Goal: Task Accomplishment & Management: Use online tool/utility

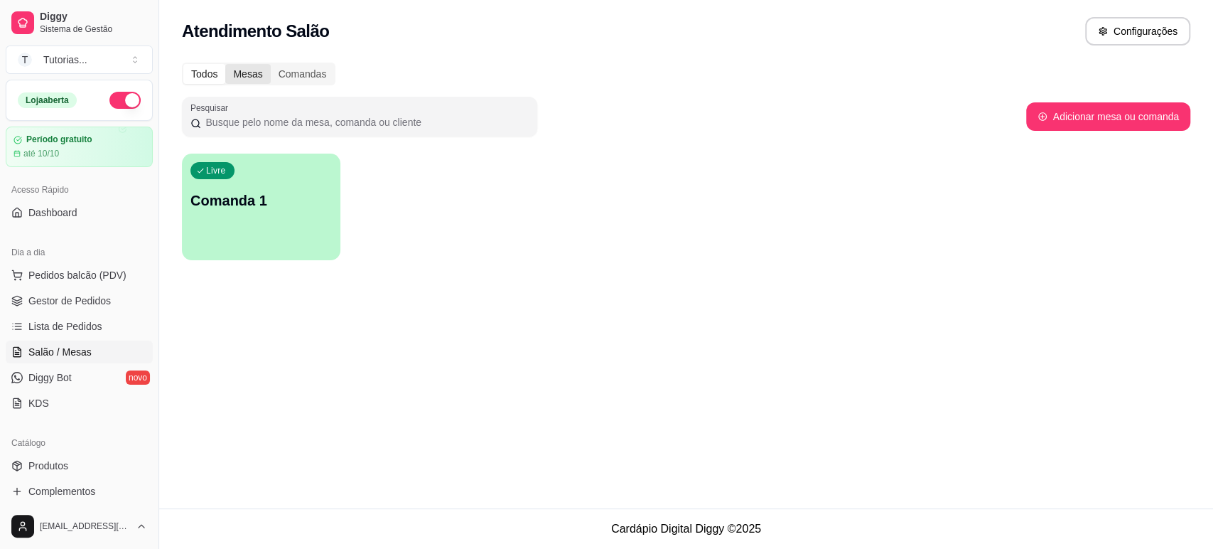
click at [242, 81] on div "Mesas" at bounding box center [247, 74] width 45 height 20
click at [225, 64] on input "Mesas" at bounding box center [225, 64] width 0 height 0
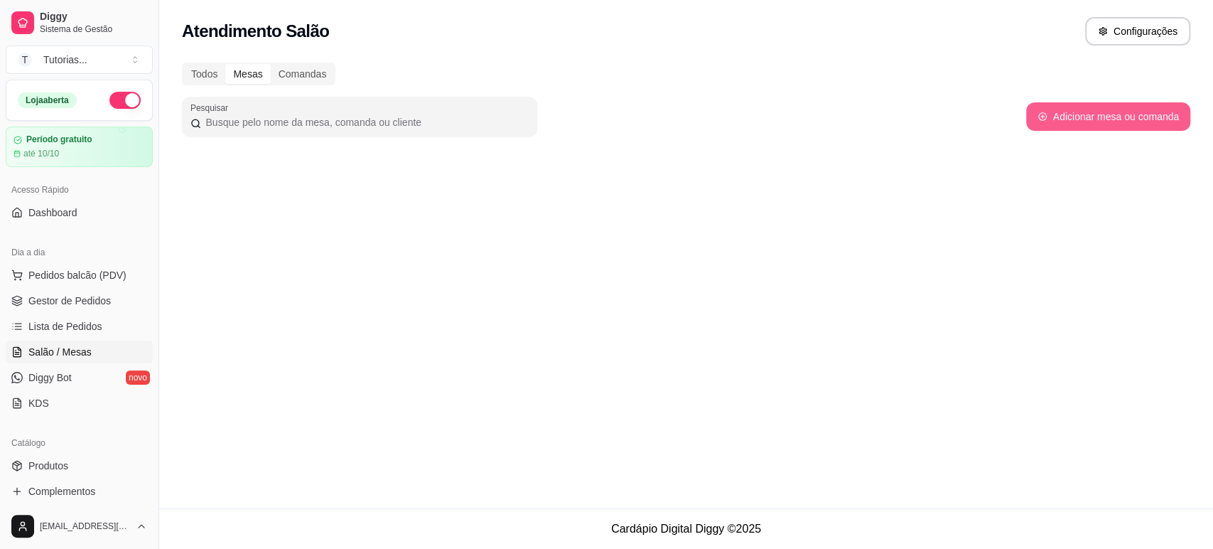
click at [1086, 107] on button "Adicionar mesa ou comanda" at bounding box center [1108, 116] width 164 height 28
select select "TABLE"
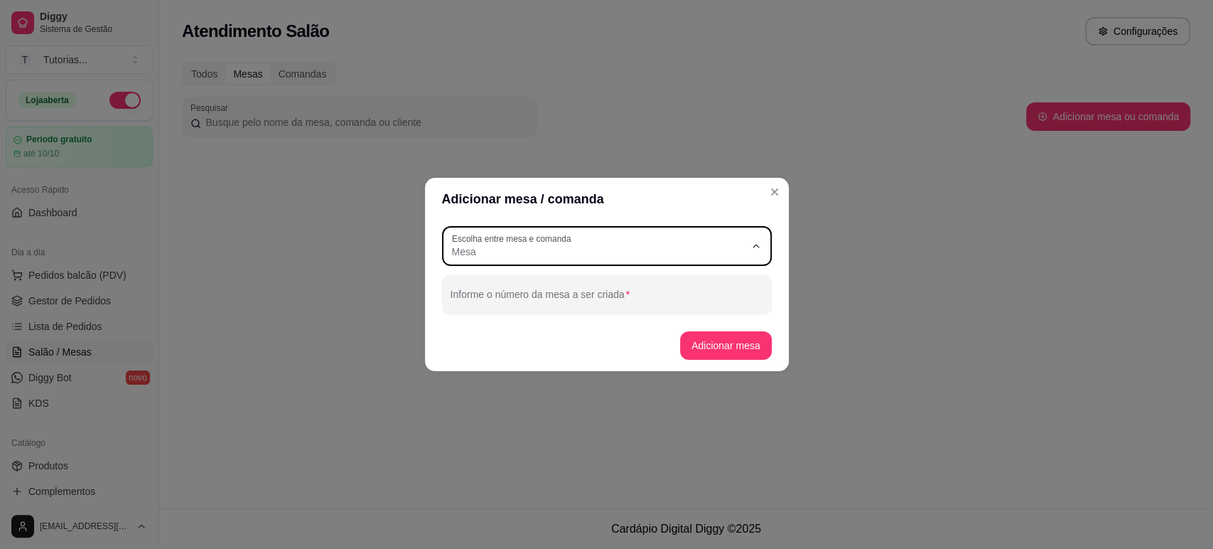
click at [665, 259] on button "Escolha entre mesa e comanda Mesa" at bounding box center [607, 246] width 330 height 40
click at [660, 242] on div "Mesa" at bounding box center [598, 246] width 293 height 26
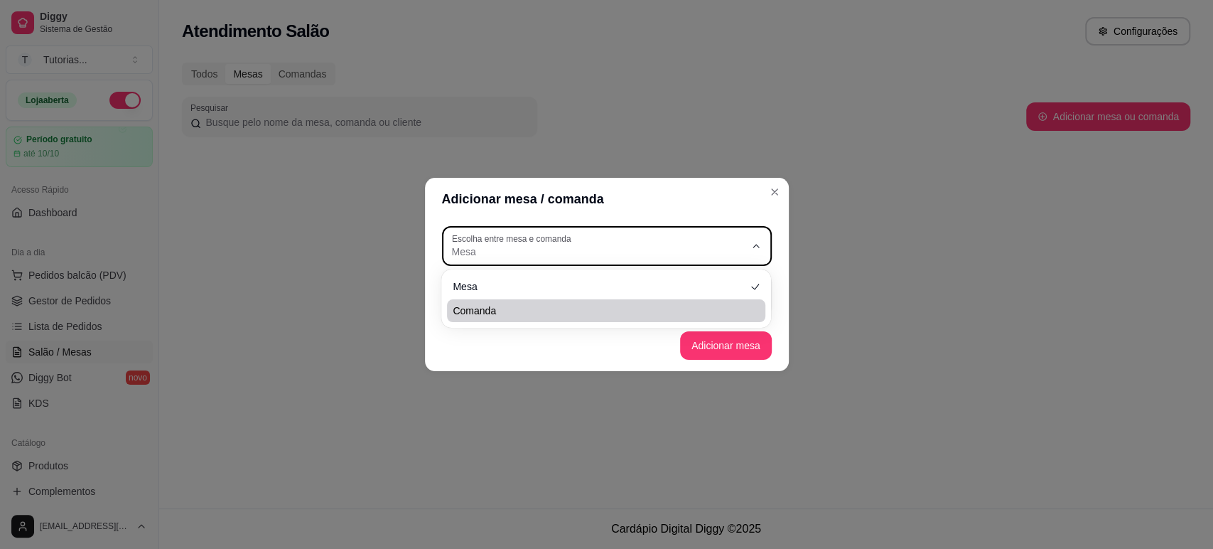
click at [644, 380] on div "Adicionar mesa / comanda TABLE Escolha entre mesa e comanda Mesa Comanda Escolh…" at bounding box center [606, 274] width 1213 height 549
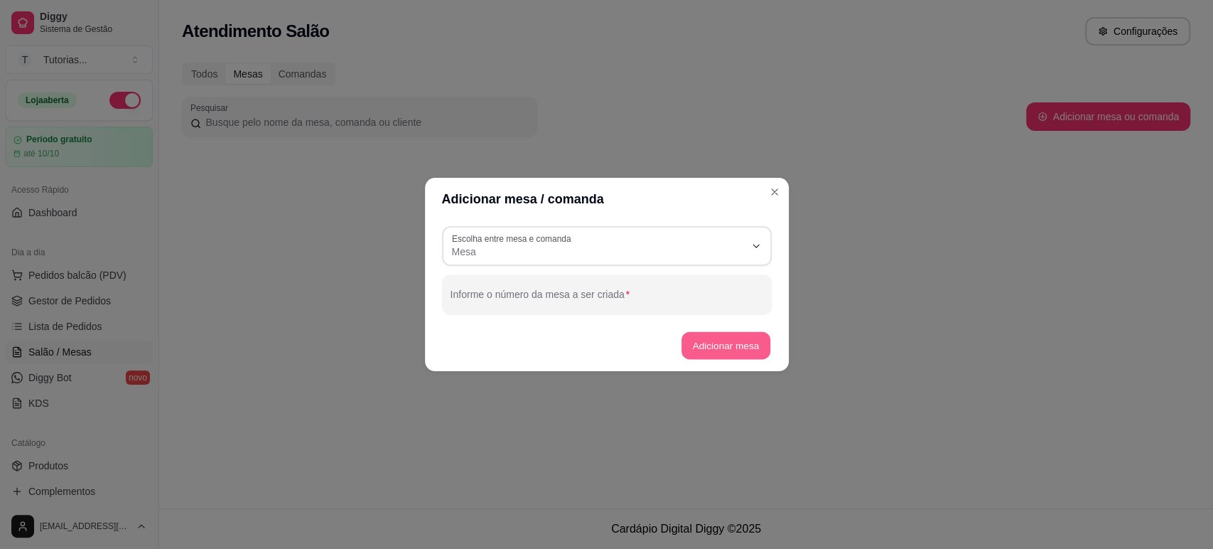
click at [726, 355] on button "Adicionar mesa" at bounding box center [726, 346] width 89 height 28
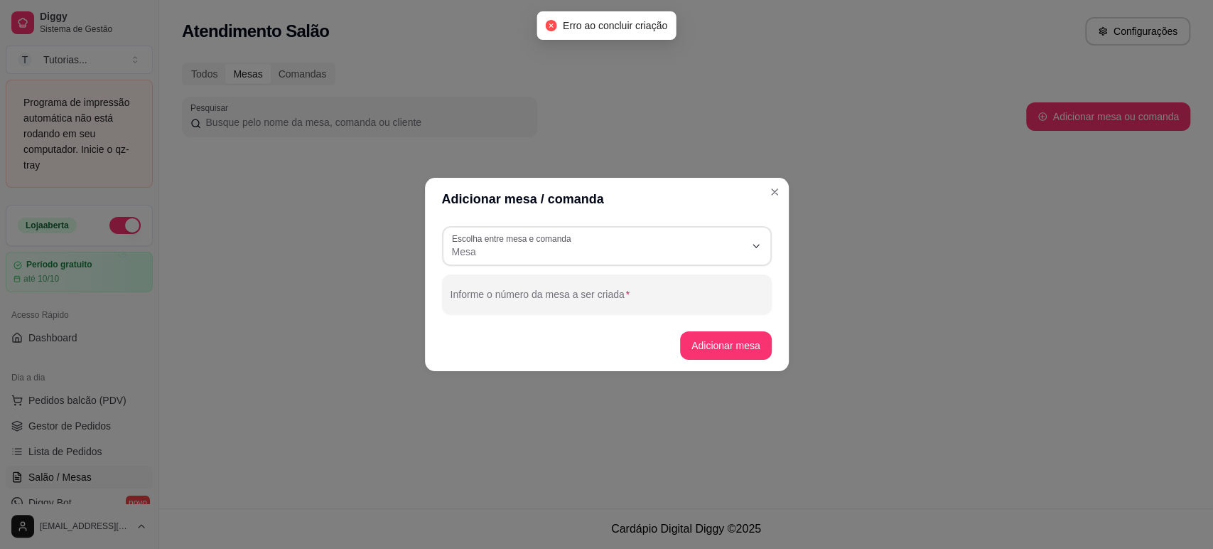
click at [724, 310] on div "Informe o número da mesa a ser criada" at bounding box center [607, 294] width 330 height 40
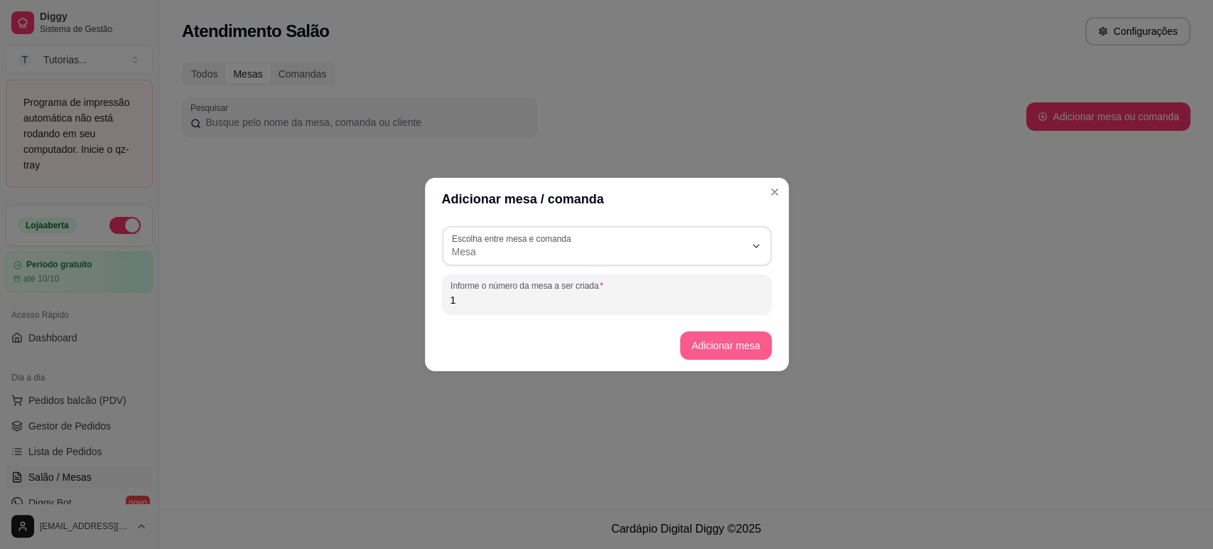
type input "1"
click at [724, 333] on button "Adicionar mesa" at bounding box center [726, 345] width 92 height 28
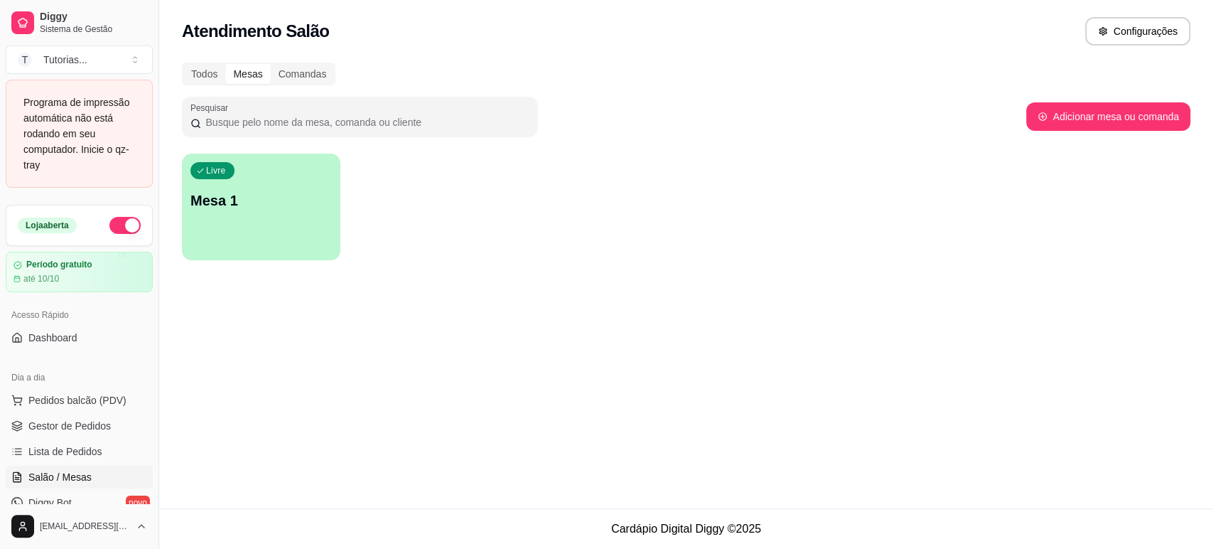
click at [1090, 131] on div "Pesquisar Adicionar mesa ou comanda" at bounding box center [686, 117] width 1009 height 40
click at [1097, 117] on button "Adicionar mesa ou comanda" at bounding box center [1108, 116] width 164 height 28
select select "TABLE"
click at [237, 219] on div "Livre Mesa 1" at bounding box center [261, 199] width 159 height 90
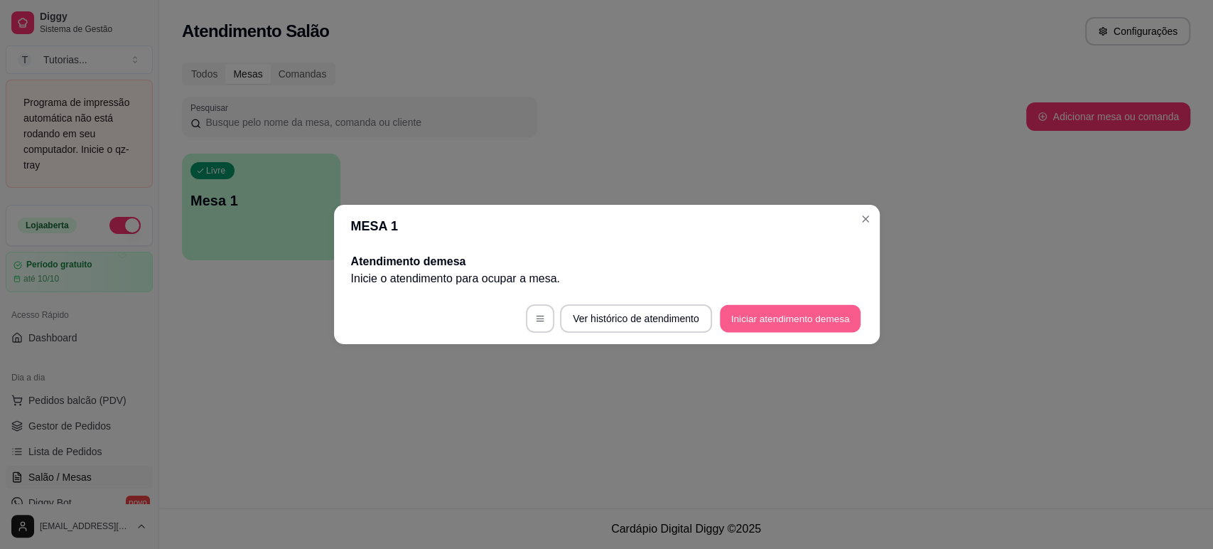
click at [769, 307] on button "Iniciar atendimento de mesa" at bounding box center [790, 319] width 141 height 28
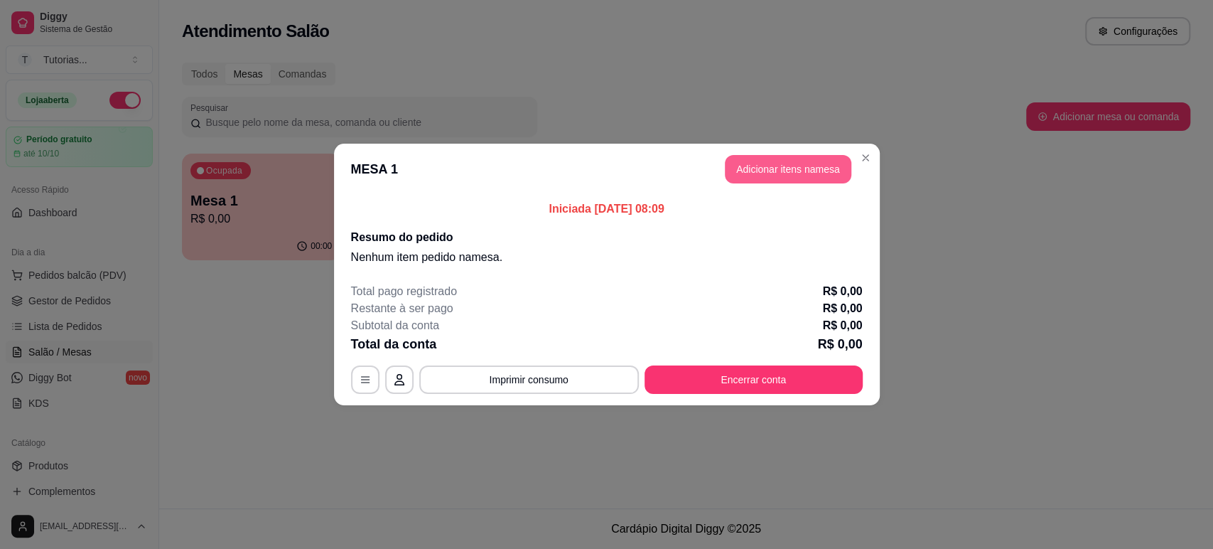
click at [769, 163] on button "Adicionar itens na mesa" at bounding box center [788, 169] width 127 height 28
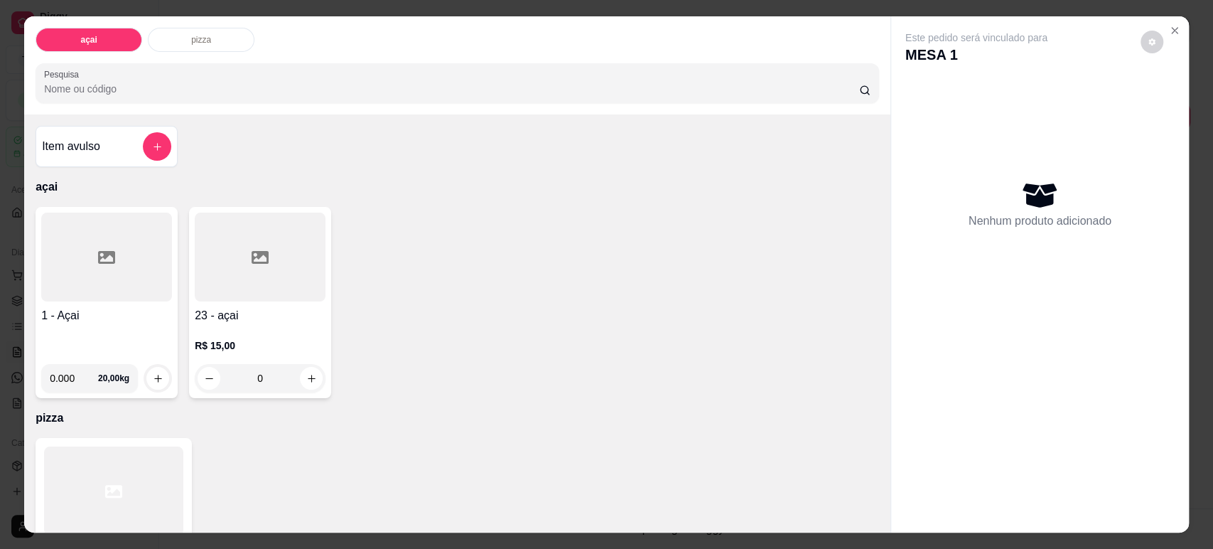
click at [306, 372] on div "0" at bounding box center [260, 378] width 131 height 28
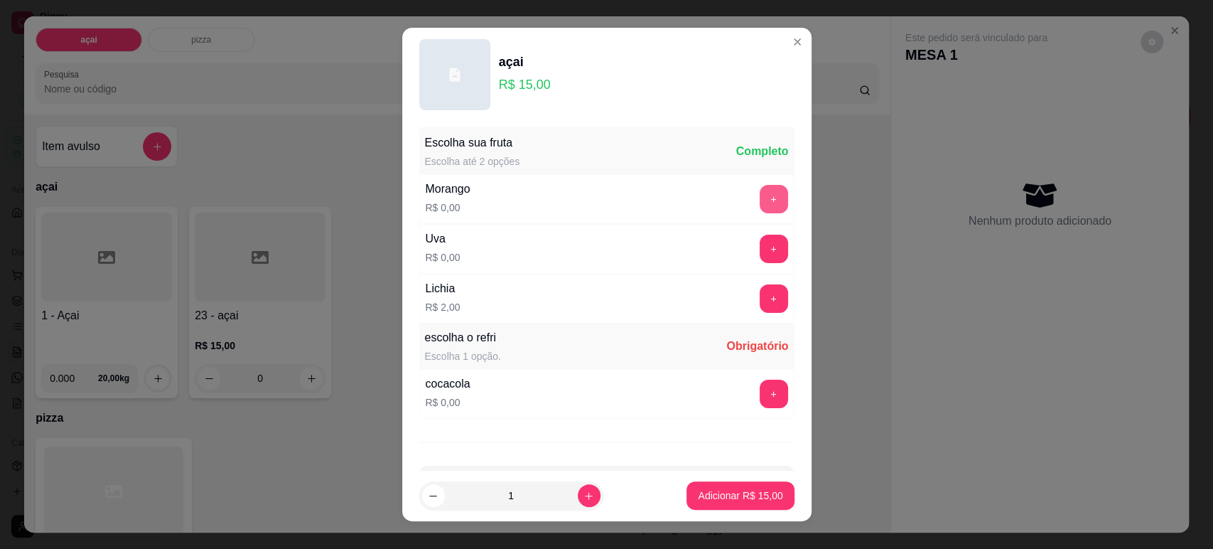
click at [760, 200] on button "+" at bounding box center [774, 199] width 28 height 28
click at [760, 383] on button "+" at bounding box center [774, 394] width 28 height 28
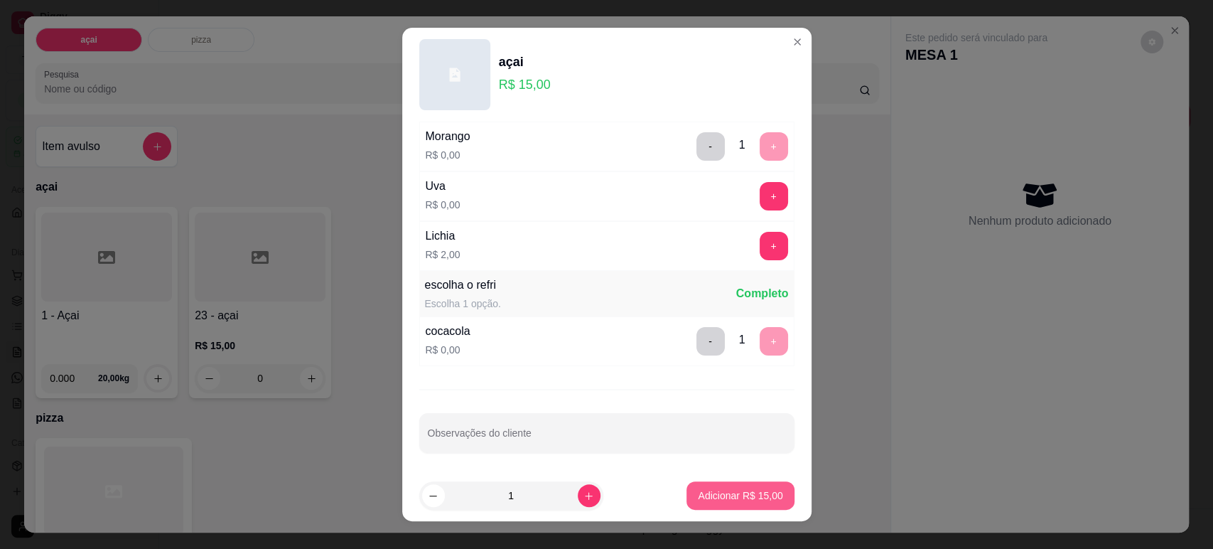
click at [740, 496] on p "Adicionar R$ 15,00" at bounding box center [740, 495] width 85 height 14
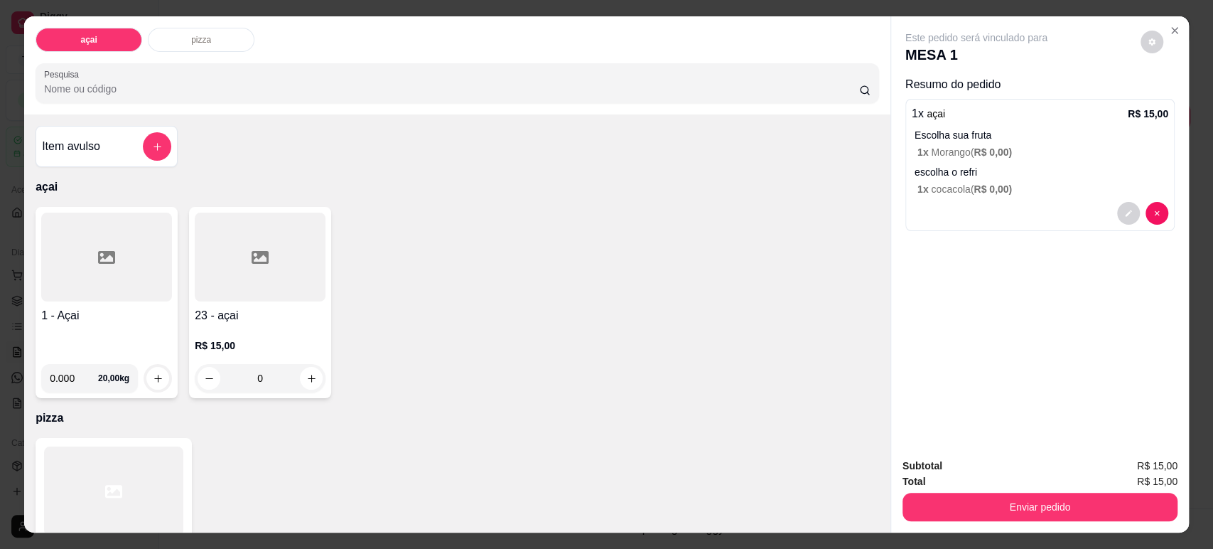
scroll to position [99, 0]
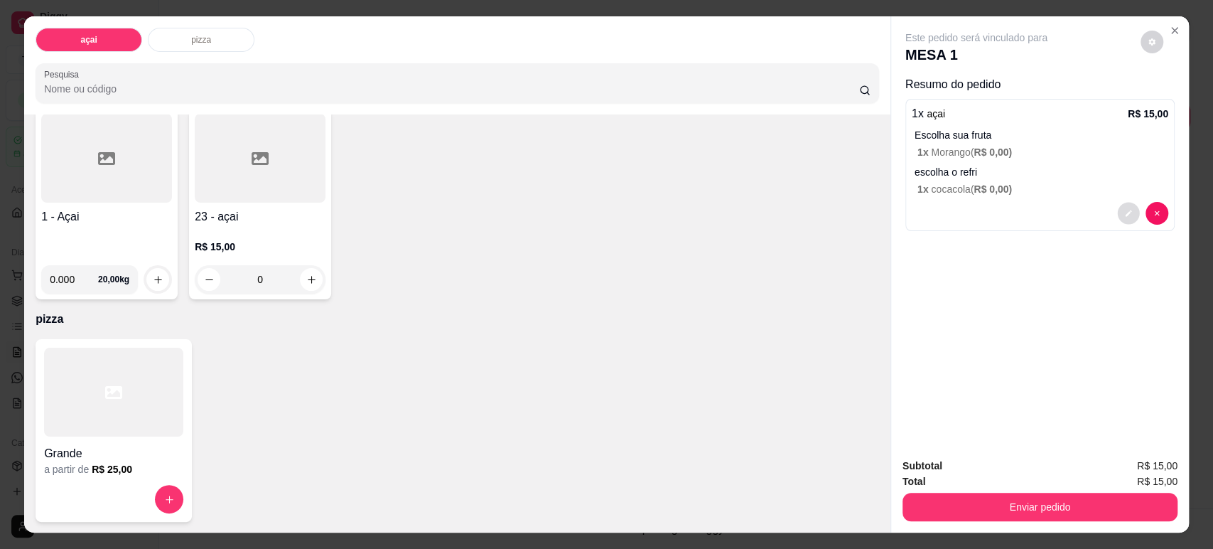
click at [1125, 209] on icon "decrease-product-quantity" at bounding box center [1129, 213] width 9 height 9
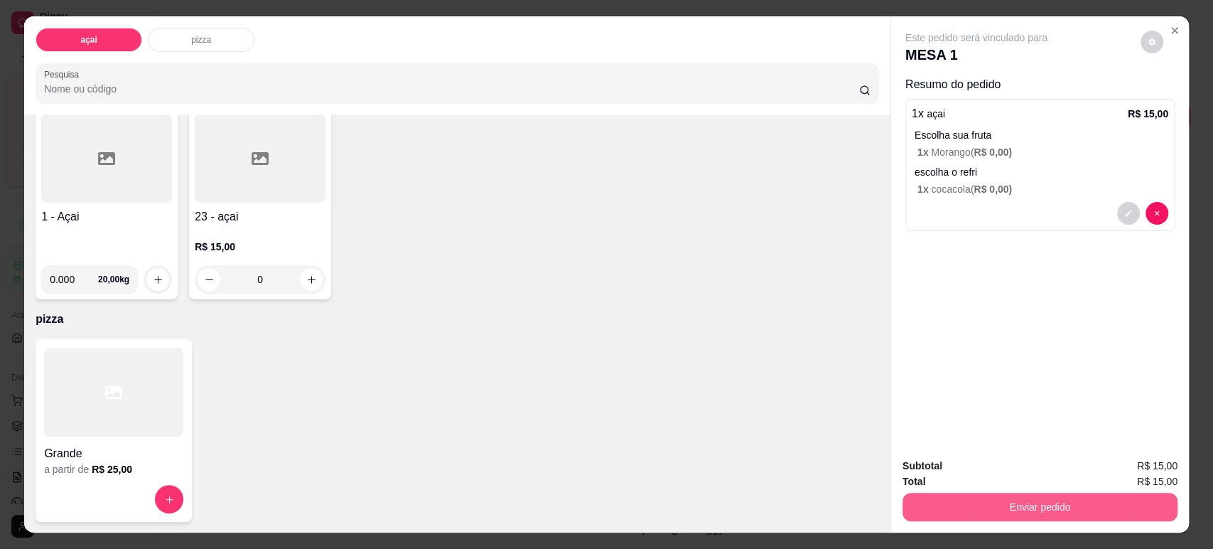
click at [1036, 516] on button "Enviar pedido" at bounding box center [1040, 507] width 275 height 28
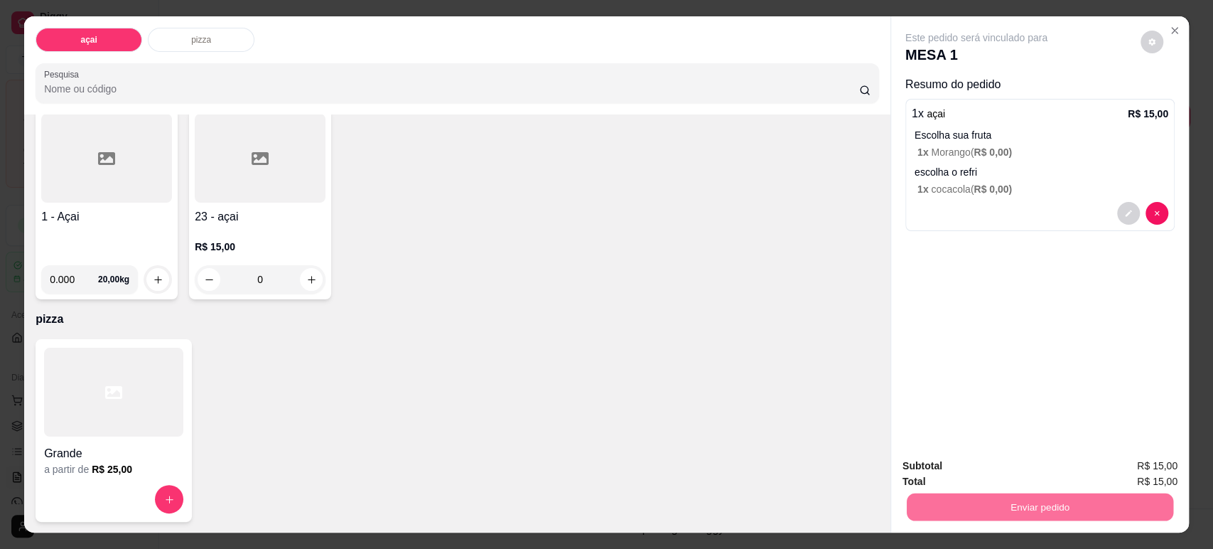
click at [1111, 478] on button "Sim, quero registrar" at bounding box center [1127, 471] width 106 height 27
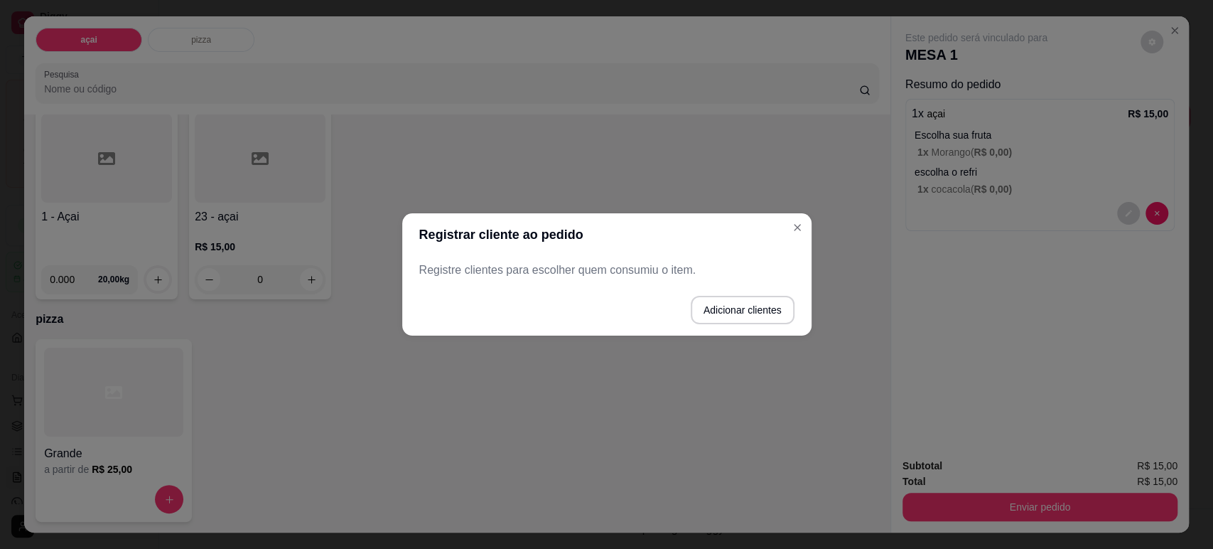
click at [704, 294] on footer "Adicionar clientes" at bounding box center [606, 309] width 409 height 51
click at [712, 303] on button "Adicionar clientes" at bounding box center [742, 310] width 100 height 28
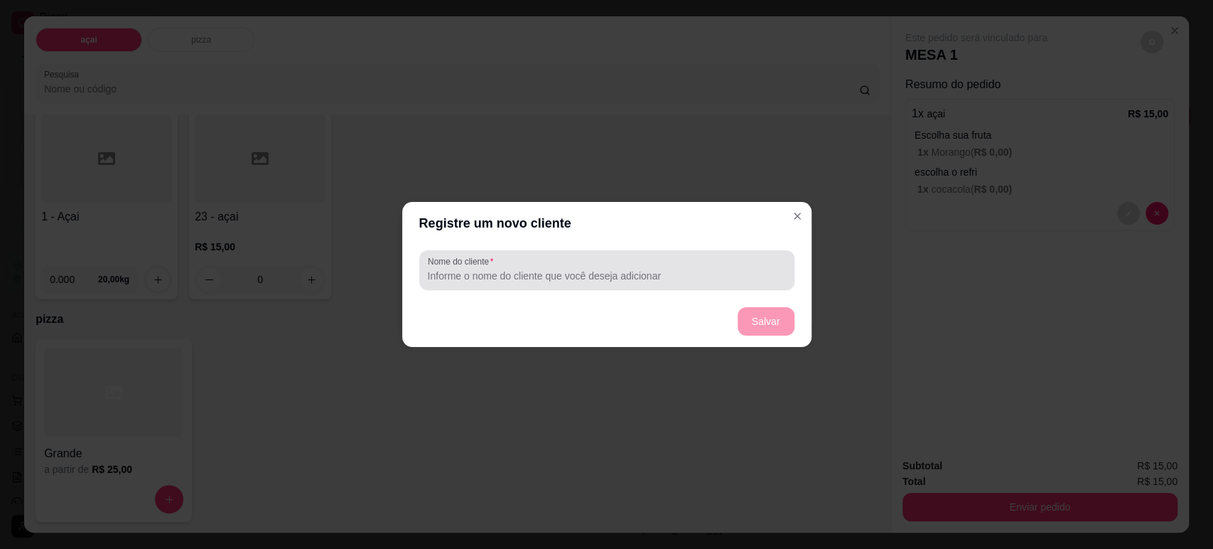
click at [686, 283] on div at bounding box center [607, 270] width 358 height 28
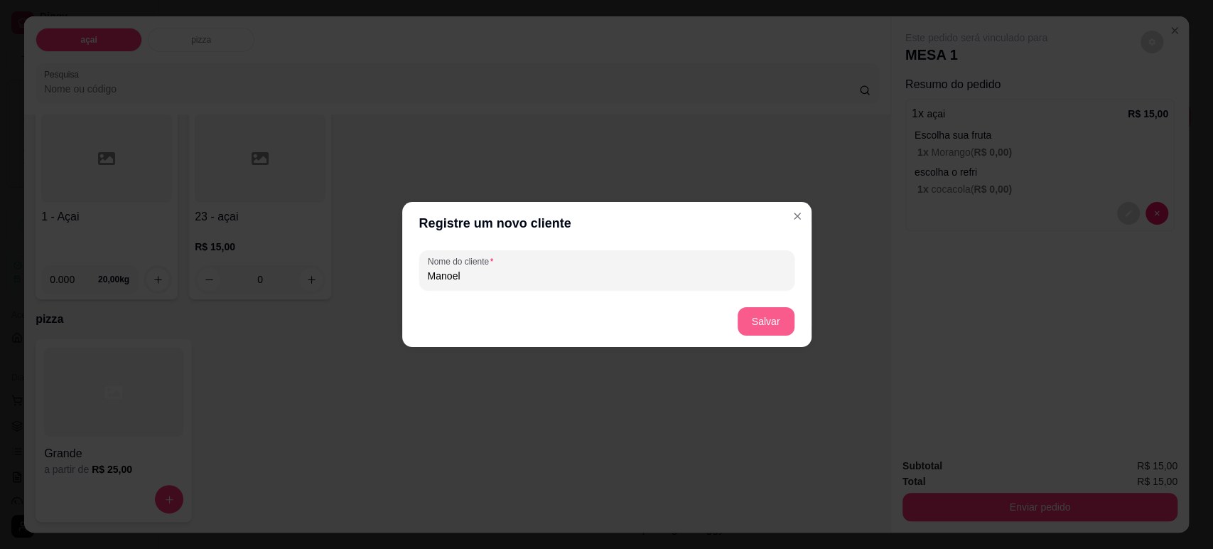
type input "Manoel"
click at [764, 316] on button "Salvar" at bounding box center [766, 321] width 57 height 28
click at [764, 316] on footer "Salvar" at bounding box center [606, 321] width 409 height 51
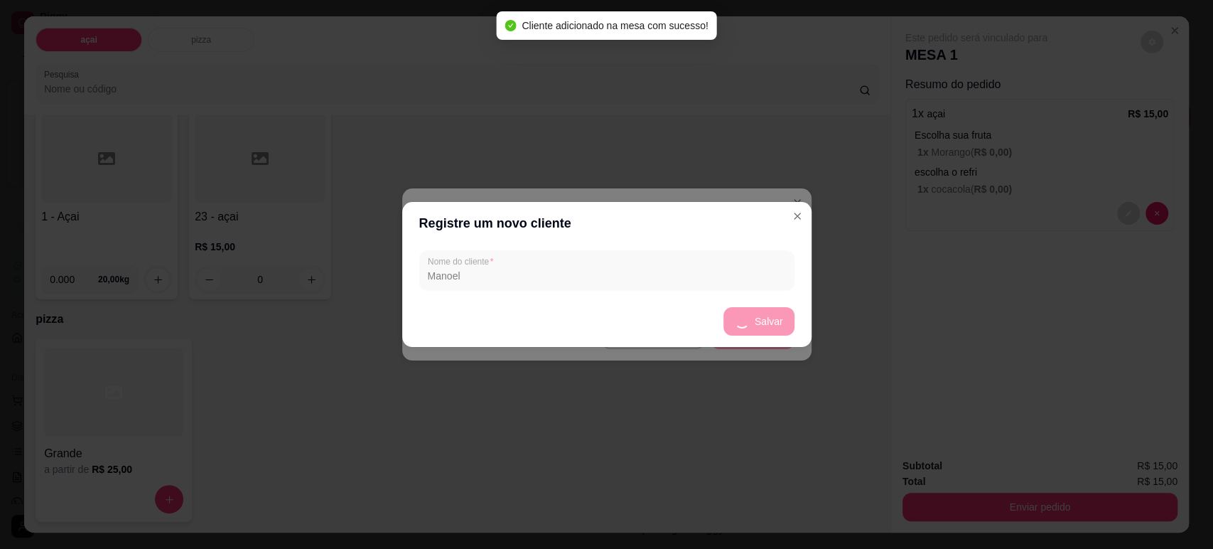
click at [789, 232] on header "Registre um novo cliente" at bounding box center [606, 223] width 409 height 43
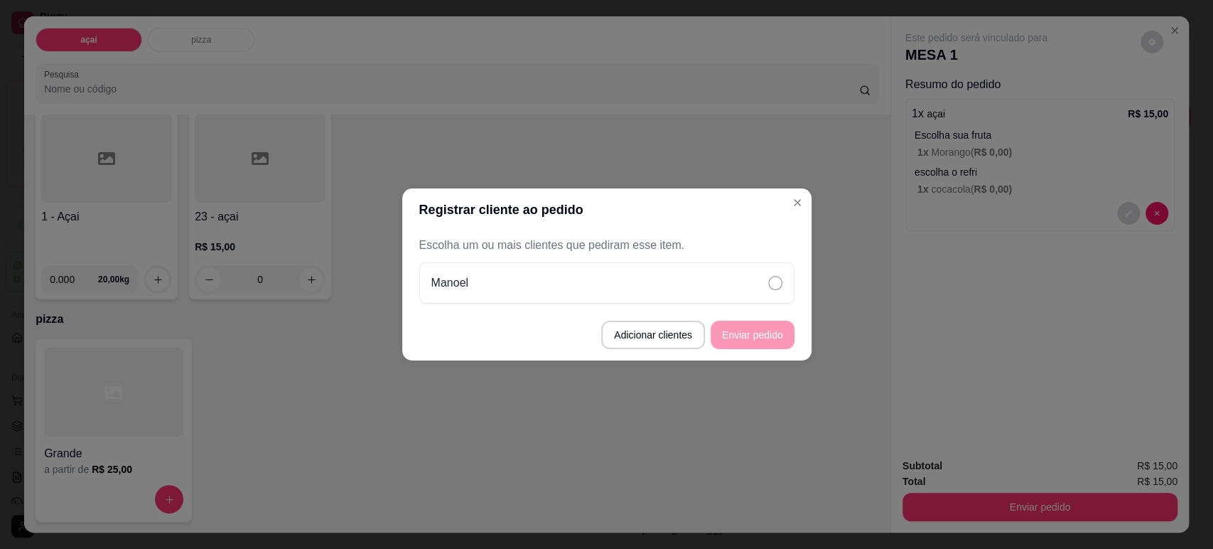
click at [788, 261] on div "Escolha um ou mais clientes que pediram esse item. Manoel" at bounding box center [606, 270] width 375 height 67
click at [785, 267] on div "Manoel" at bounding box center [606, 282] width 375 height 41
click at [767, 321] on button "Enviar pedido" at bounding box center [753, 335] width 84 height 28
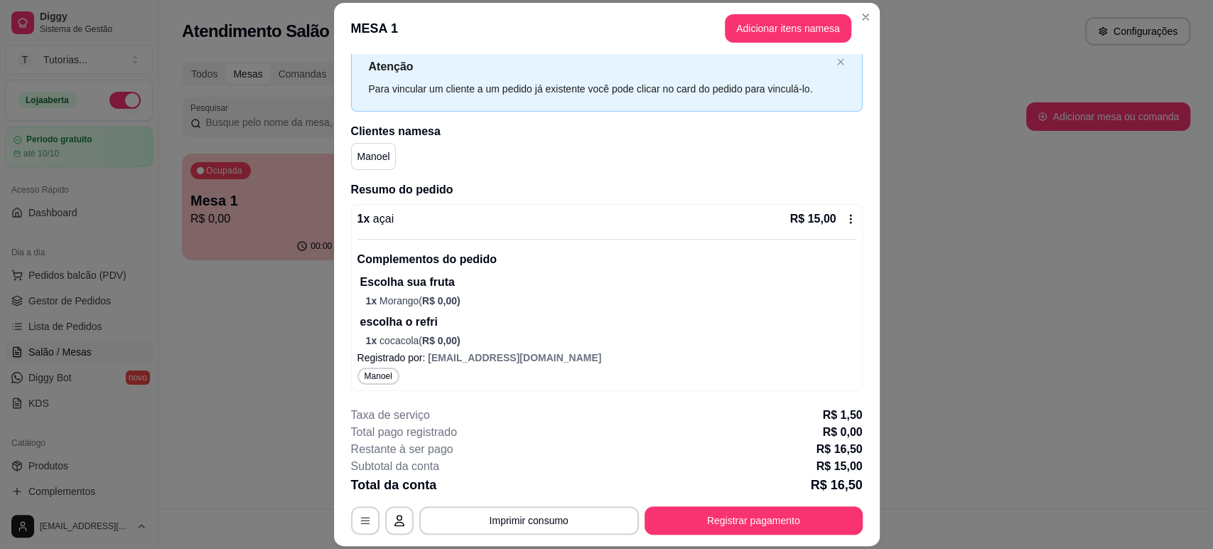
scroll to position [0, 0]
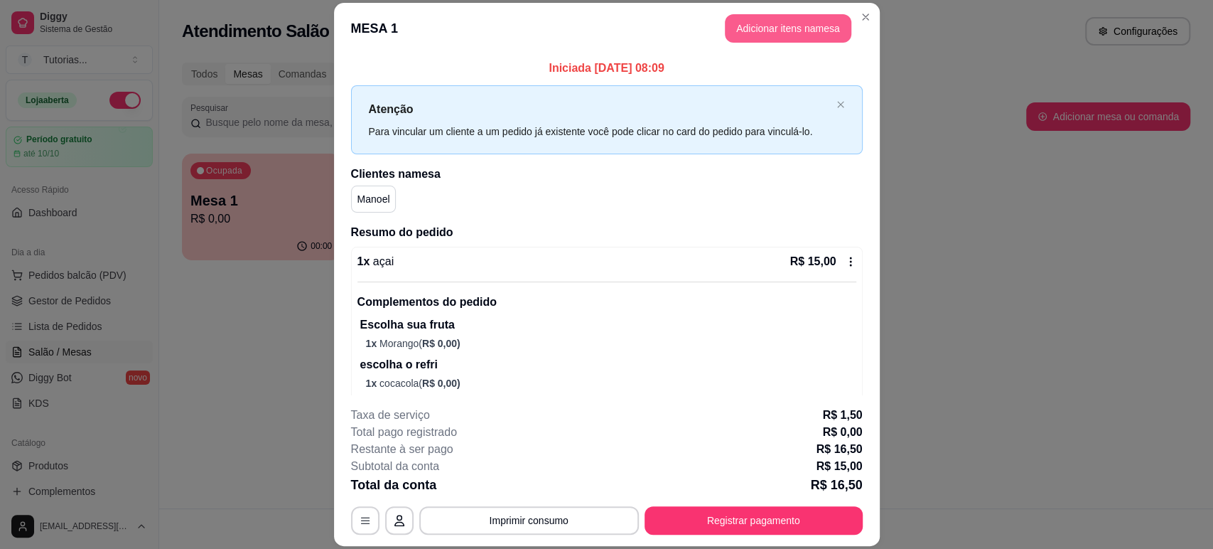
click at [795, 25] on button "Adicionar itens na mesa" at bounding box center [788, 28] width 127 height 28
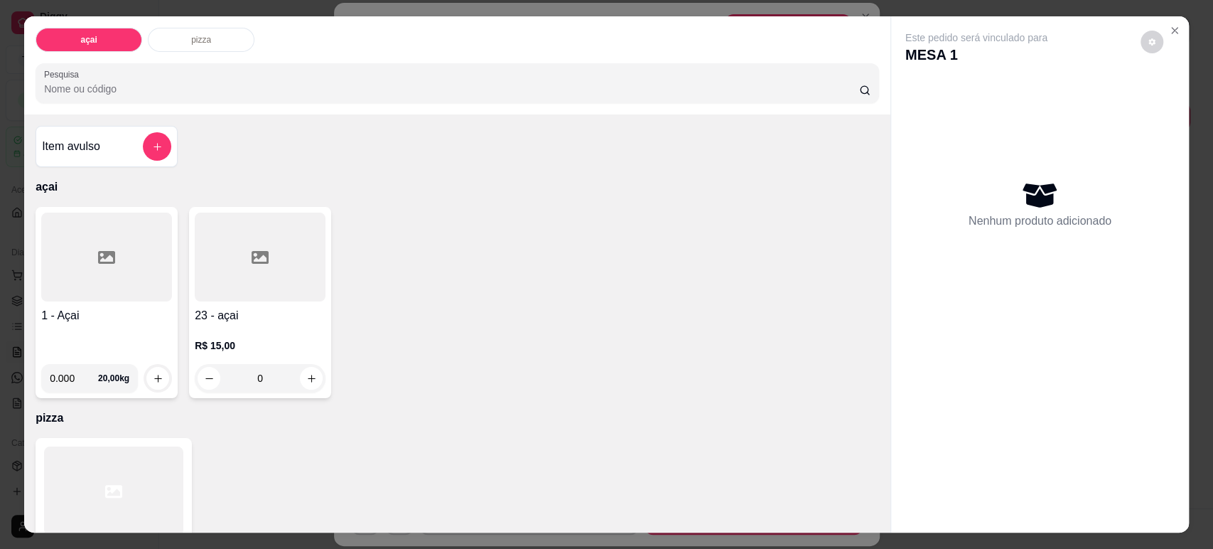
scroll to position [99, 0]
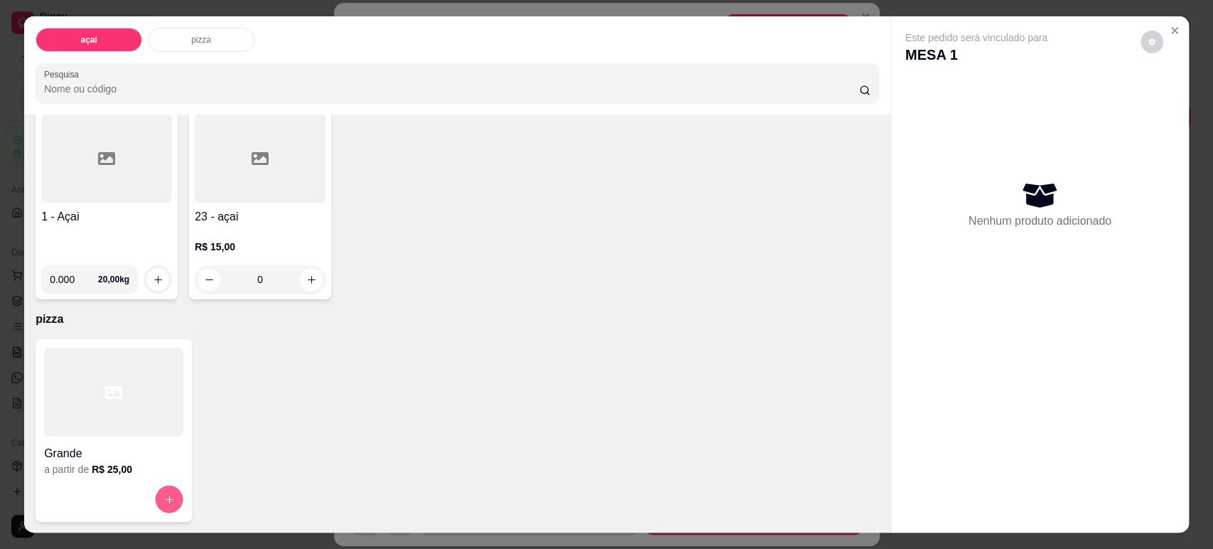
click at [159, 507] on button "increase-product-quantity" at bounding box center [170, 499] width 28 height 28
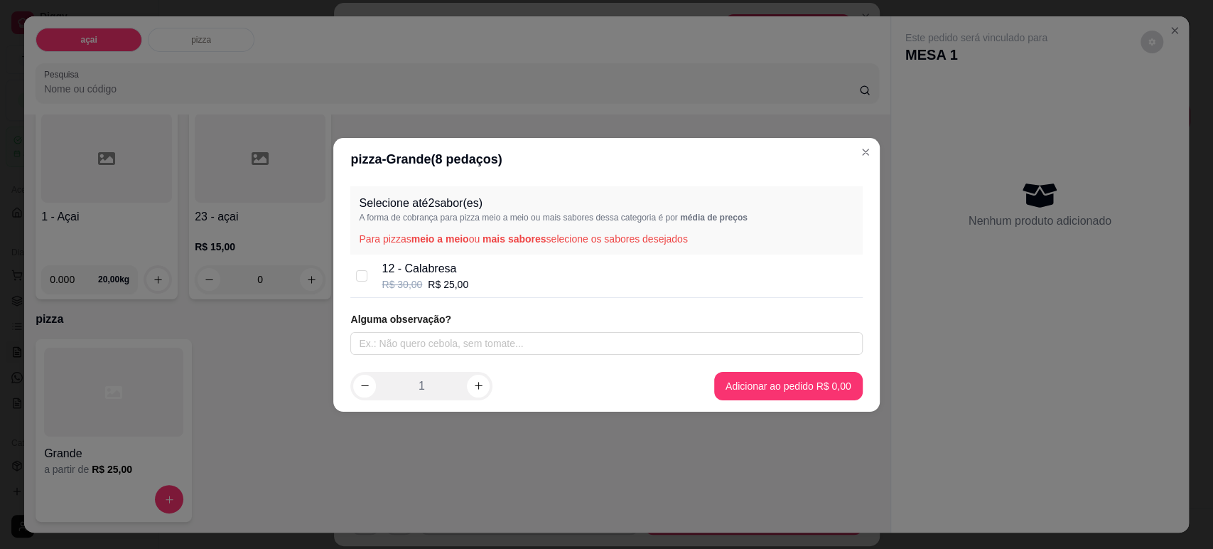
click at [505, 285] on div "12 - Calabresa R$ 30,00 R$ 25,00" at bounding box center [619, 275] width 475 height 31
checkbox input "true"
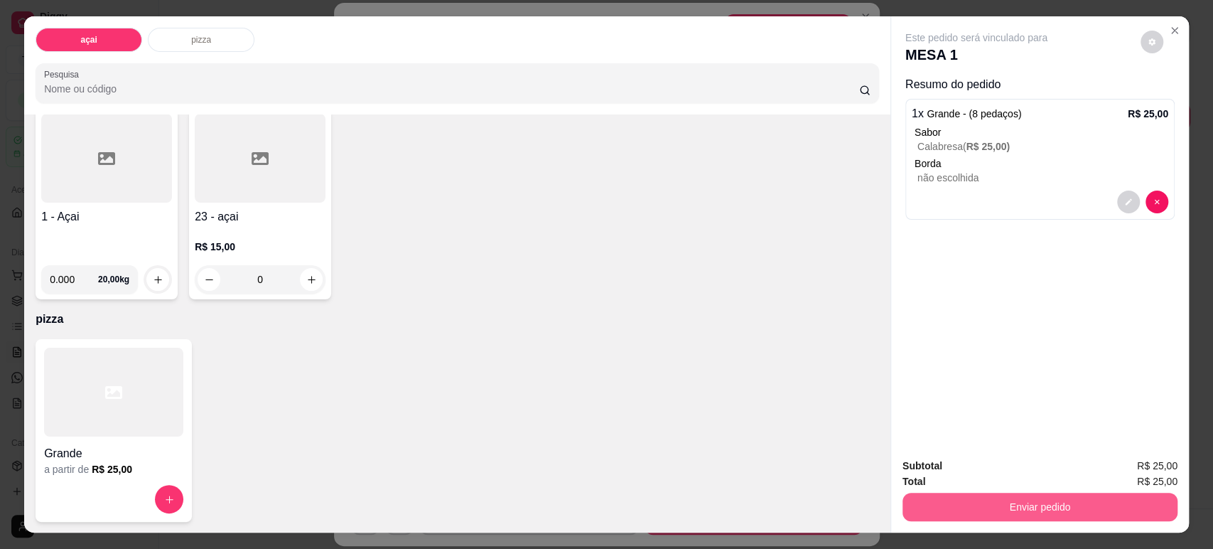
click at [999, 514] on button "Enviar pedido" at bounding box center [1040, 507] width 275 height 28
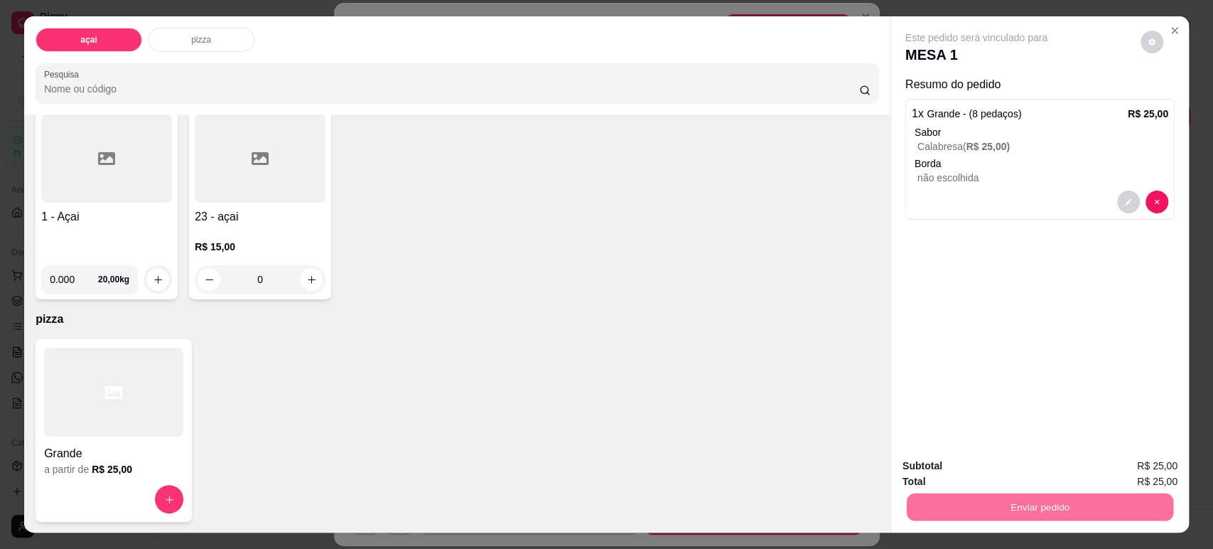
click at [1085, 468] on button "Sim, quero registrar" at bounding box center [1127, 471] width 106 height 27
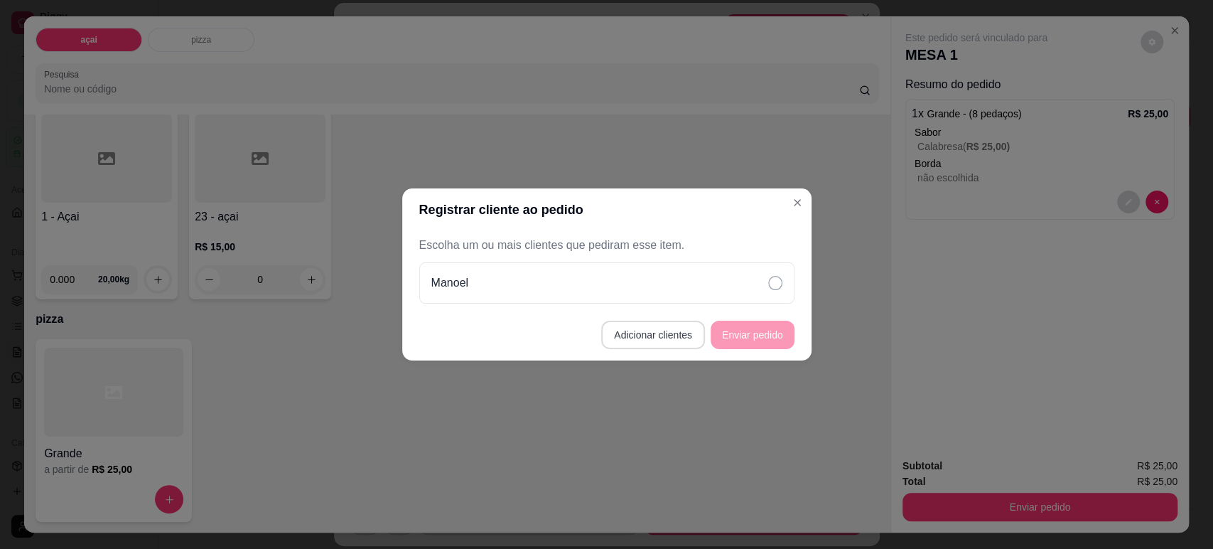
click at [652, 336] on button "Adicionar clientes" at bounding box center [653, 335] width 104 height 28
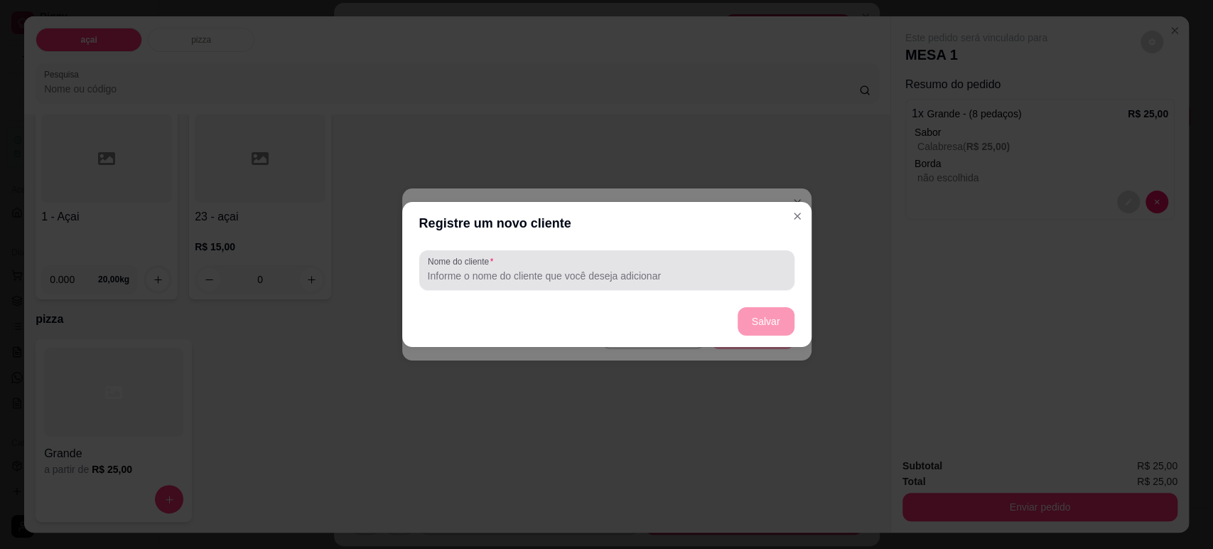
click at [596, 285] on div "Nome do cliente" at bounding box center [606, 270] width 375 height 40
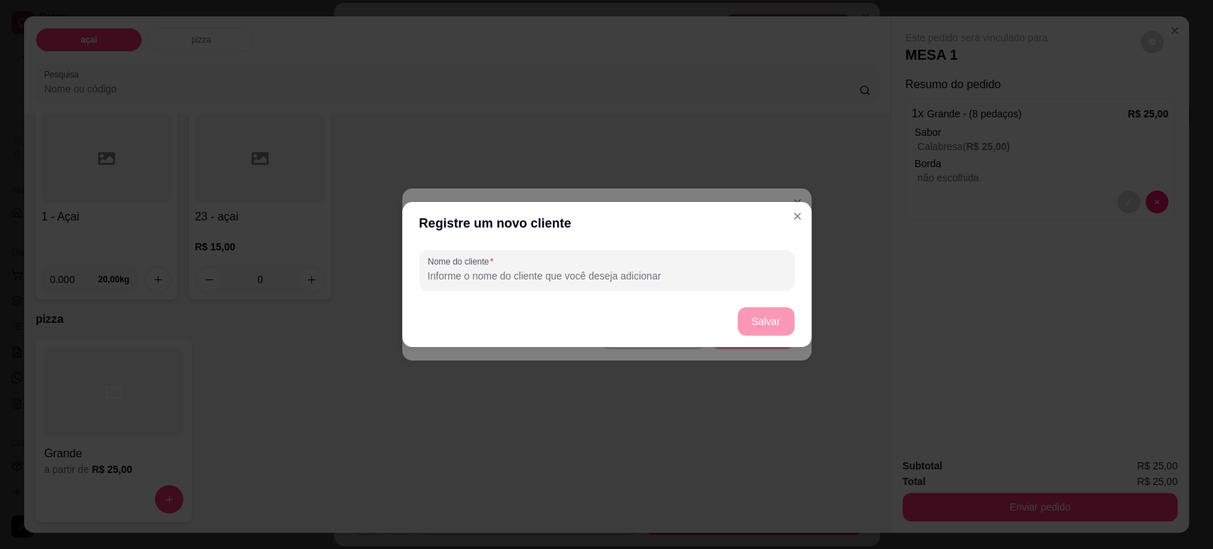
type input "j"
type input "[PERSON_NAME]"
click at [755, 321] on button "Salvar" at bounding box center [766, 321] width 57 height 28
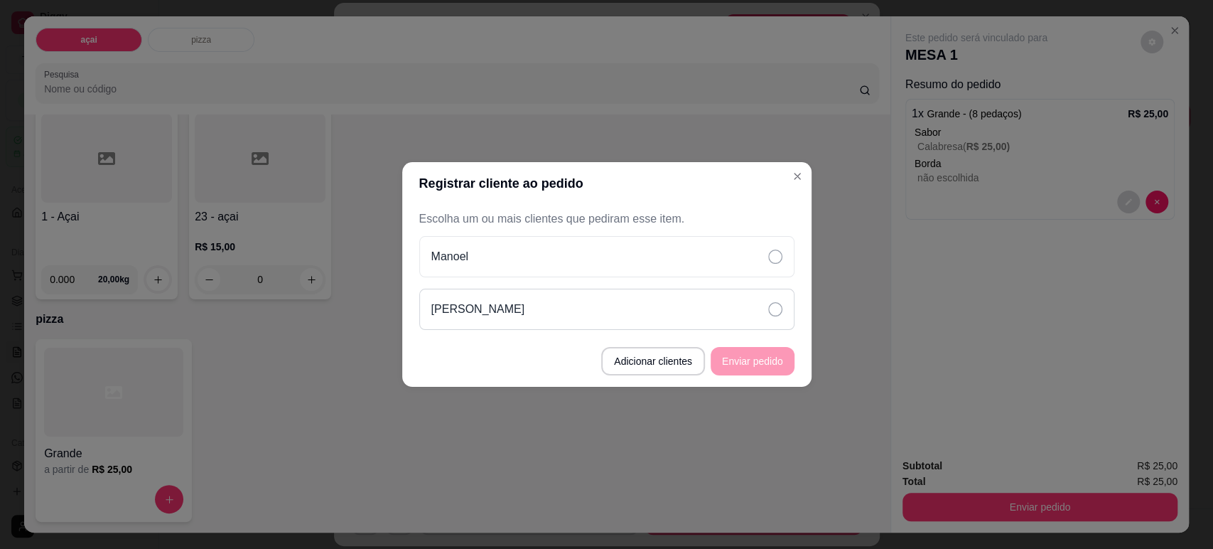
click at [780, 308] on icon at bounding box center [775, 309] width 14 height 14
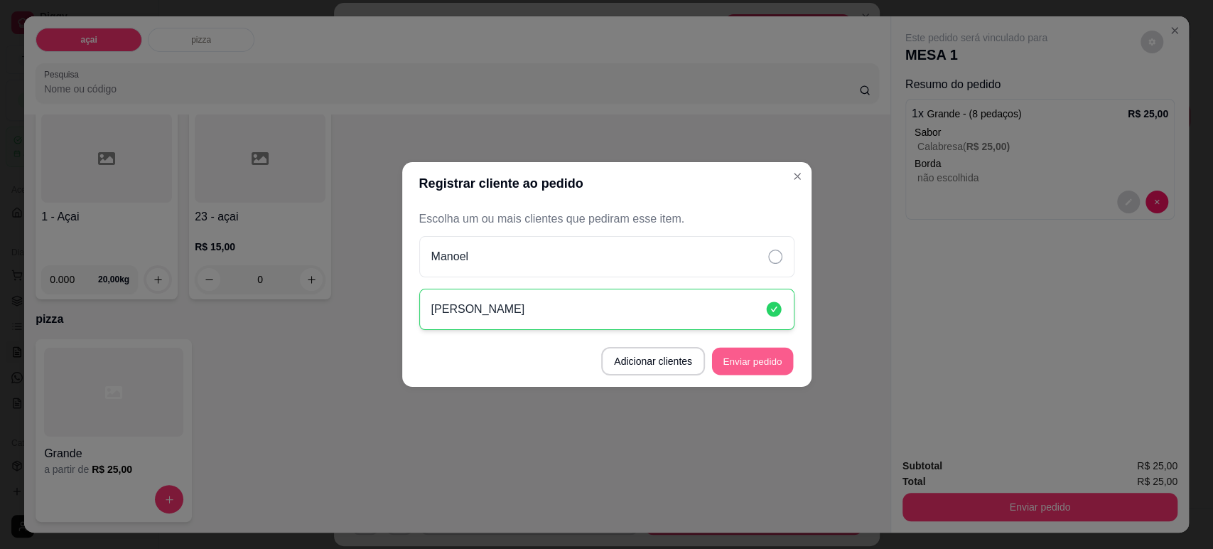
click at [761, 360] on button "Enviar pedido" at bounding box center [752, 362] width 81 height 28
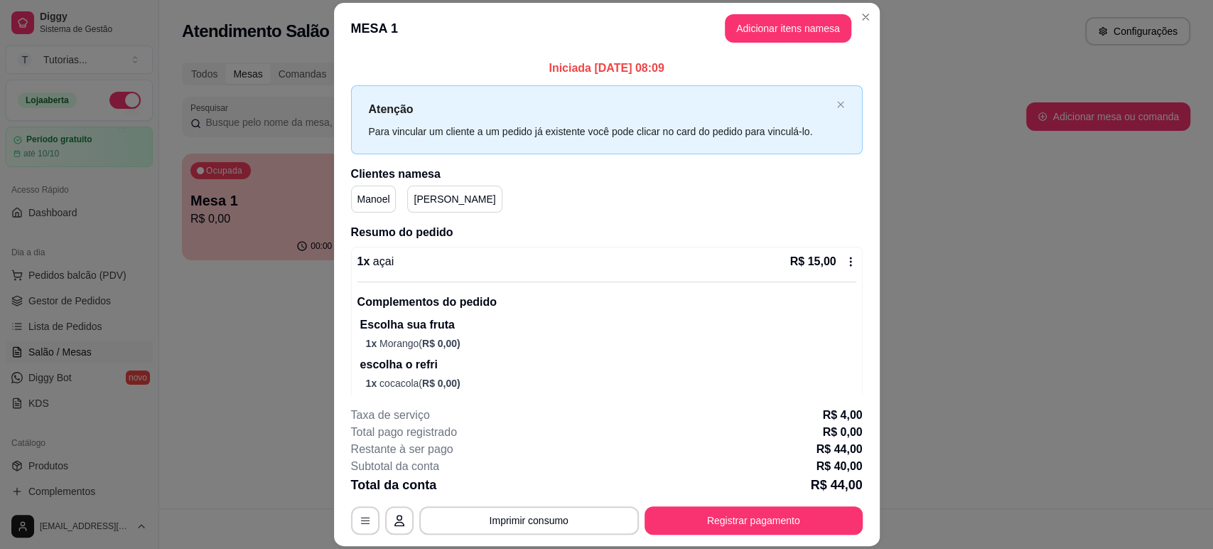
click at [761, 360] on p "escolha o refri" at bounding box center [608, 364] width 496 height 17
click at [785, 24] on button "Adicionar itens na mesa" at bounding box center [788, 28] width 122 height 28
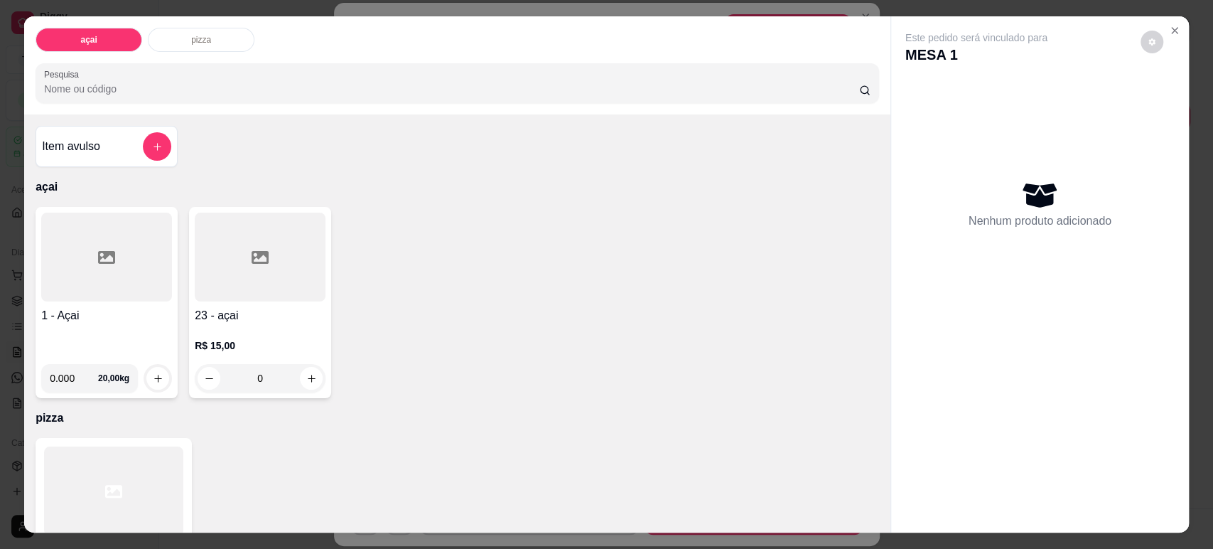
click at [311, 370] on div "0" at bounding box center [260, 378] width 131 height 28
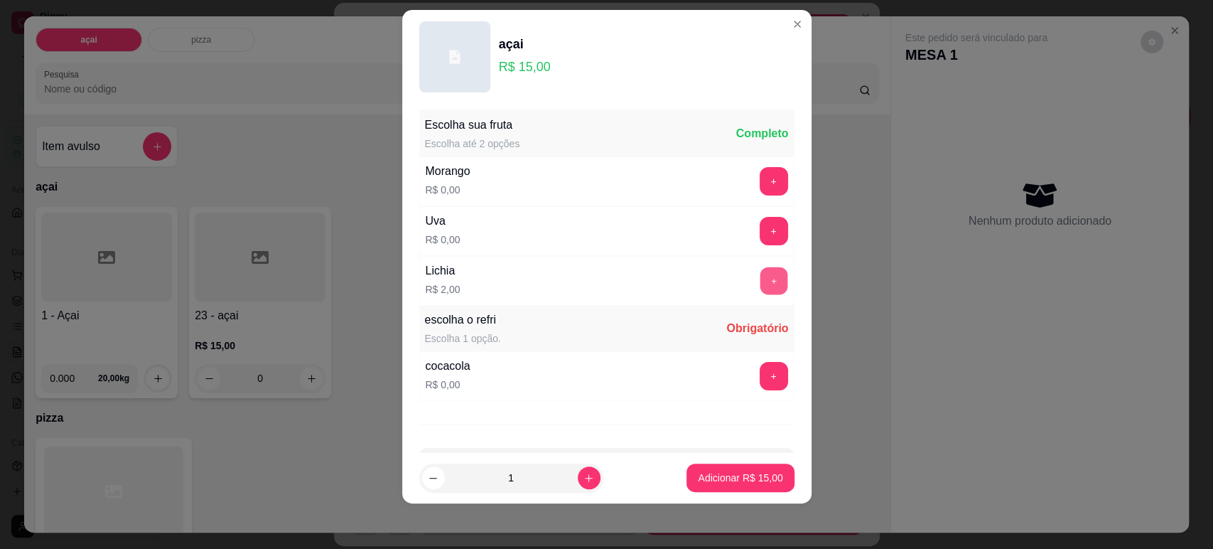
click at [760, 269] on button "+" at bounding box center [774, 281] width 28 height 28
click at [760, 367] on button "+" at bounding box center [774, 376] width 28 height 28
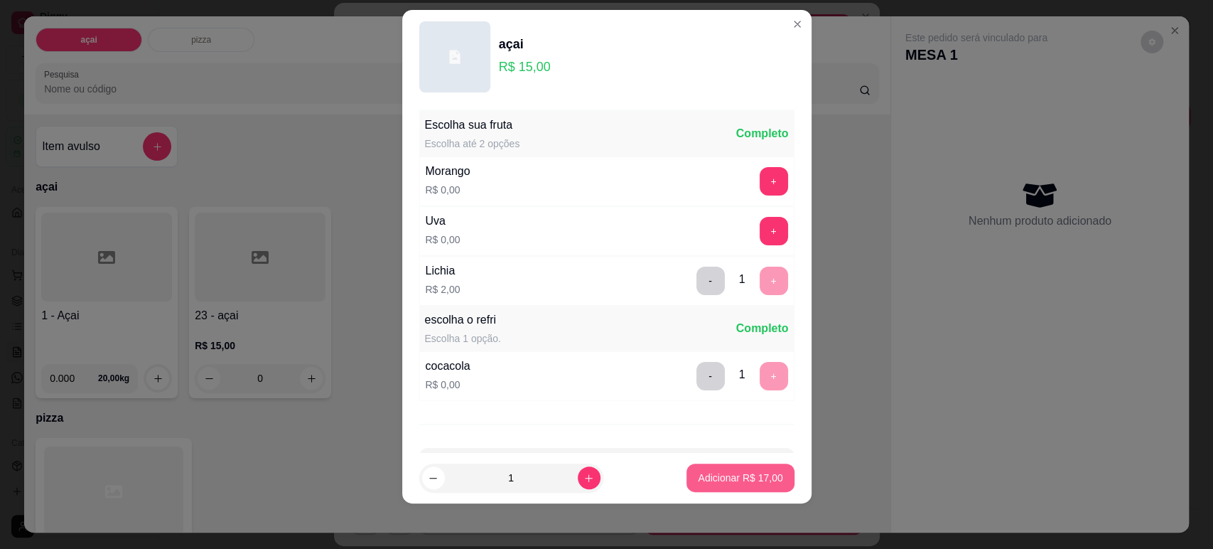
click at [744, 469] on button "Adicionar R$ 17,00" at bounding box center [740, 477] width 107 height 28
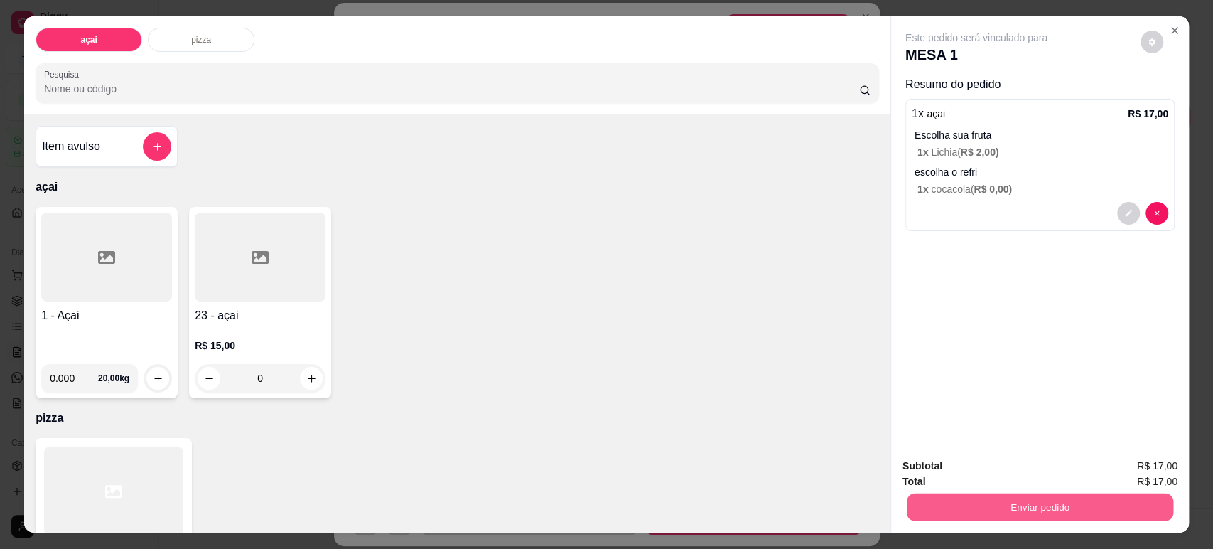
click at [1031, 506] on button "Enviar pedido" at bounding box center [1040, 507] width 267 height 28
click at [1097, 473] on button "Sim, quero registrar" at bounding box center [1127, 471] width 106 height 27
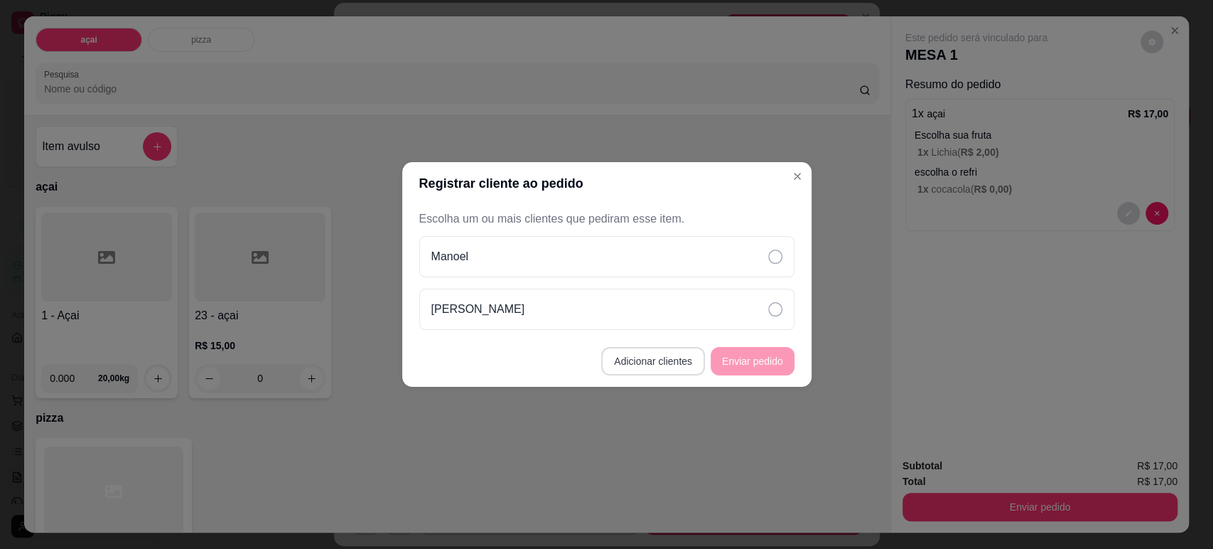
click at [685, 367] on button "Adicionar clientes" at bounding box center [653, 361] width 104 height 28
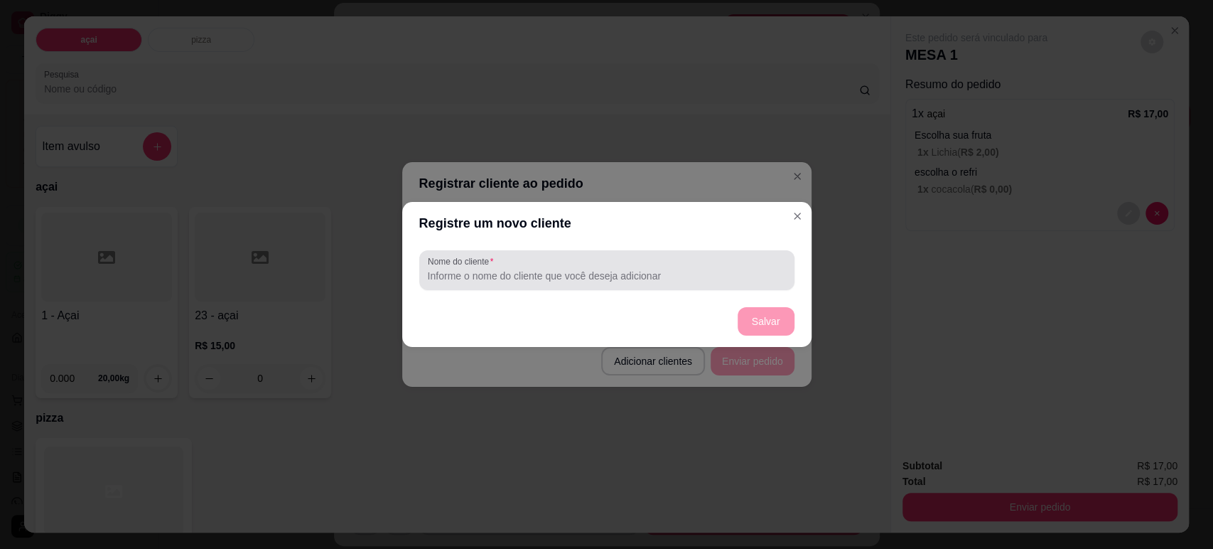
click at [624, 266] on div at bounding box center [607, 270] width 358 height 28
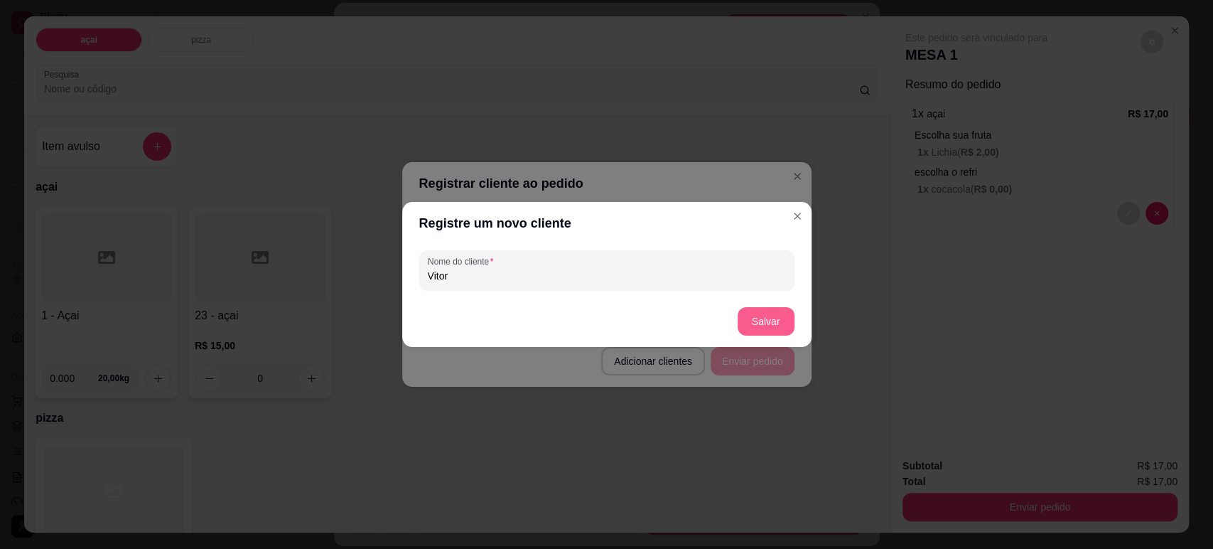
type input "Vitor"
click at [765, 322] on button "Salvar" at bounding box center [766, 321] width 57 height 28
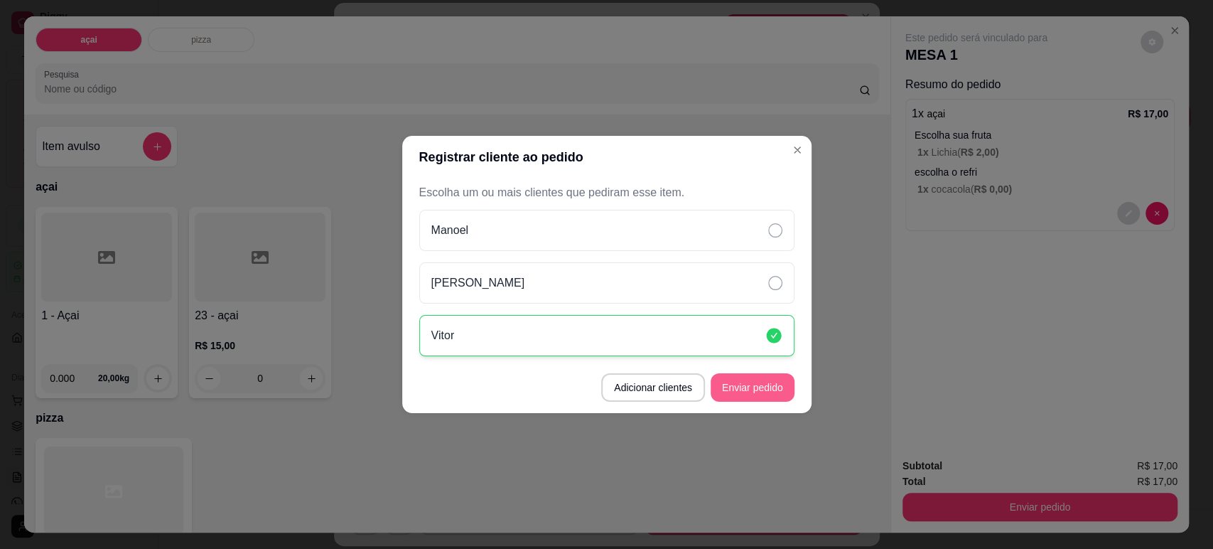
click at [758, 380] on button "Enviar pedido" at bounding box center [753, 387] width 84 height 28
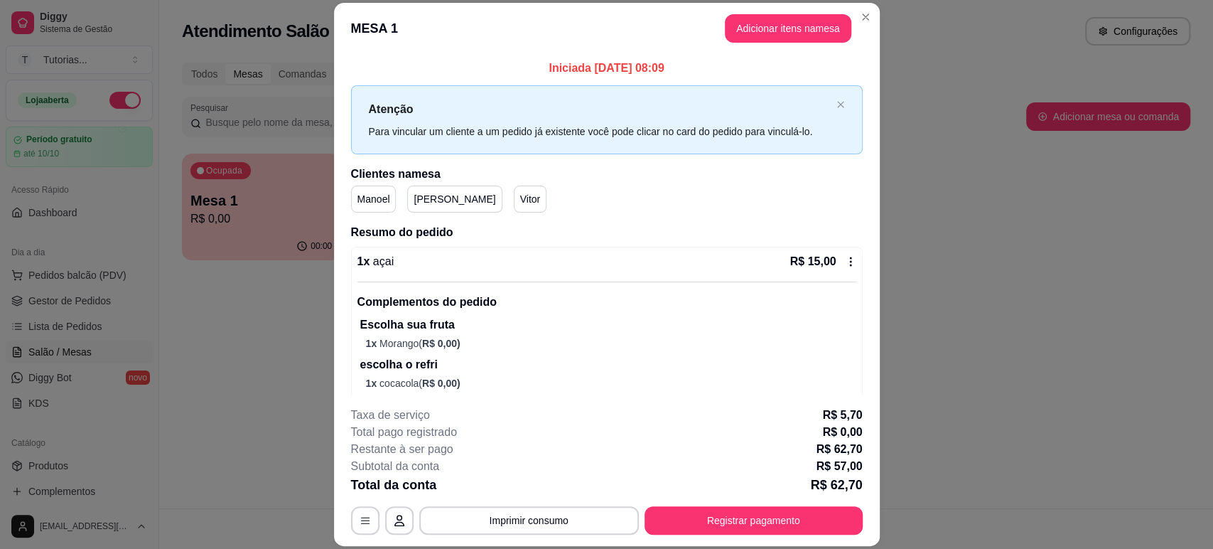
click at [758, 380] on p "1 x cocacola ( R$ 0,00 )" at bounding box center [611, 383] width 490 height 14
click at [754, 18] on button "Adicionar itens na mesa" at bounding box center [788, 28] width 122 height 28
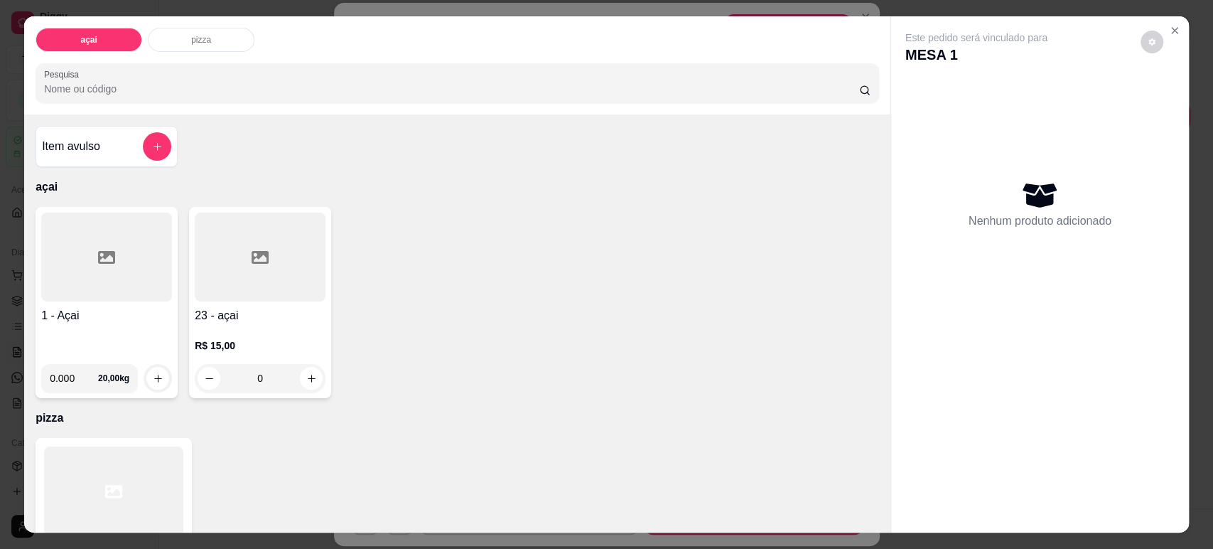
scroll to position [99, 0]
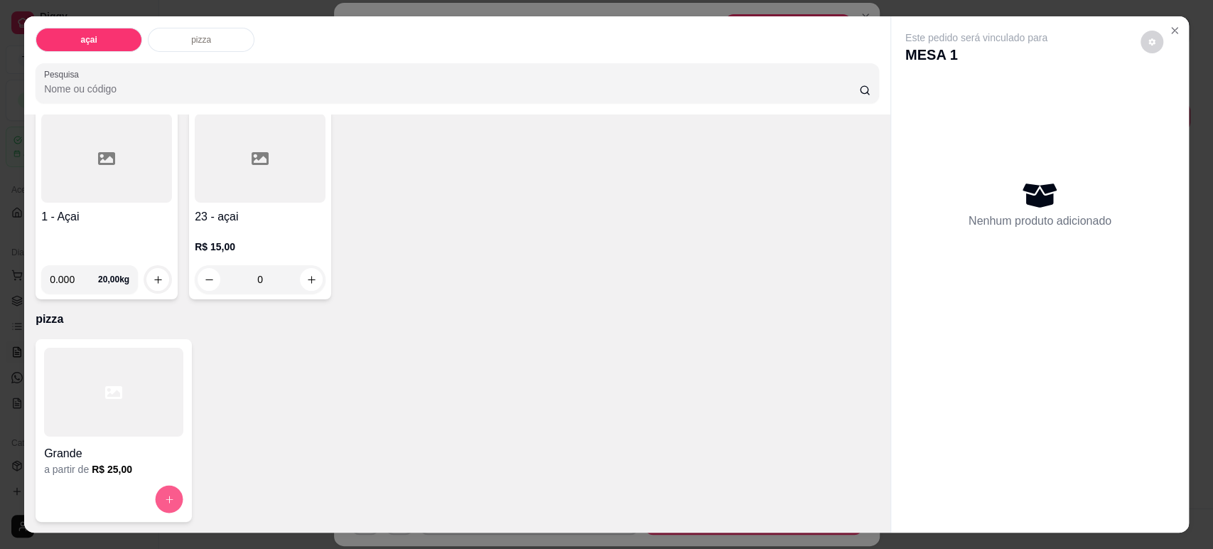
click at [168, 498] on button "increase-product-quantity" at bounding box center [170, 499] width 28 height 28
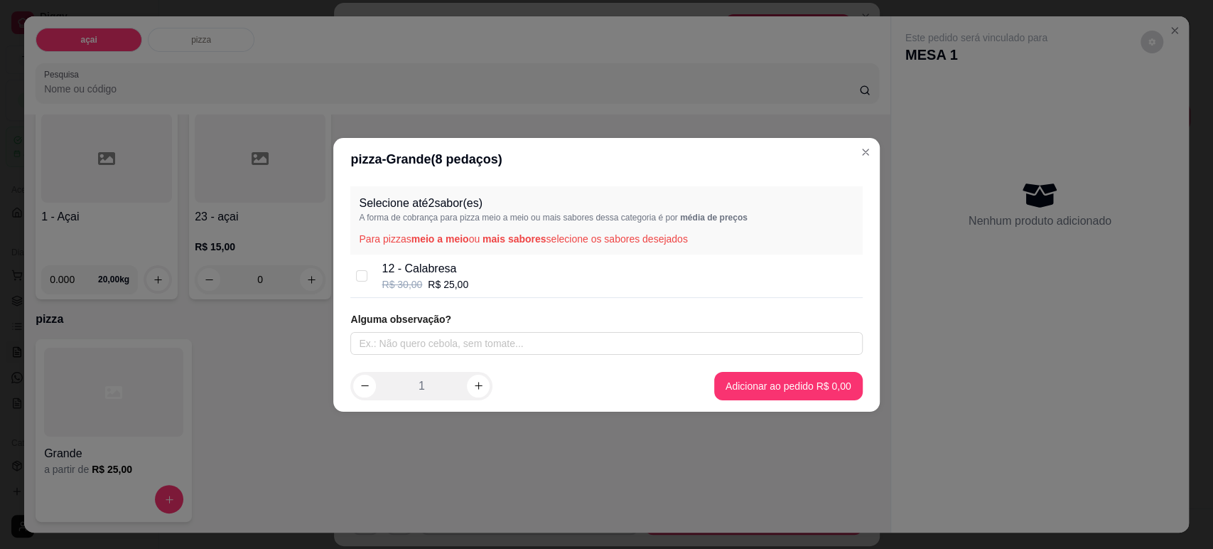
click at [476, 292] on div "12 - Calabresa R$ 30,00 R$ 25,00" at bounding box center [606, 275] width 512 height 43
checkbox input "true"
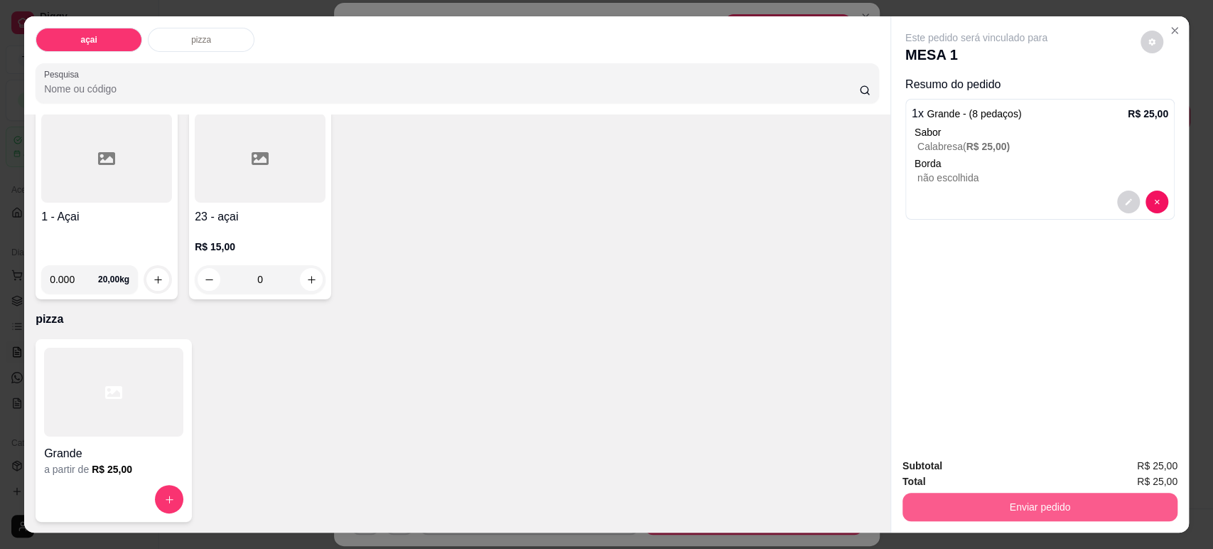
click at [1042, 505] on button "Enviar pedido" at bounding box center [1040, 507] width 275 height 28
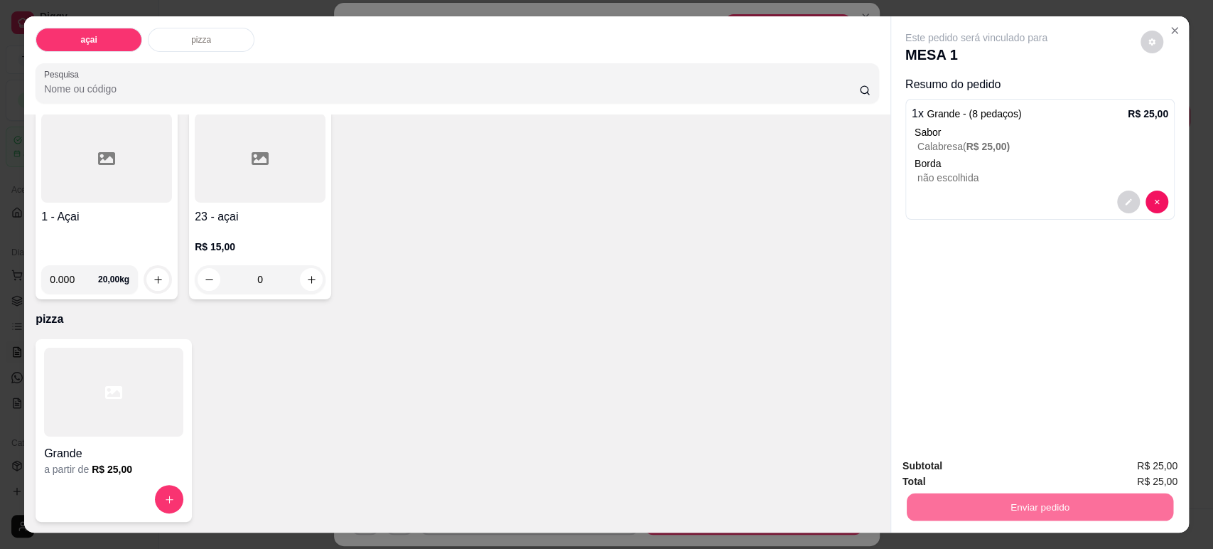
click at [1011, 474] on button "Não registrar e enviar pedido" at bounding box center [992, 471] width 148 height 27
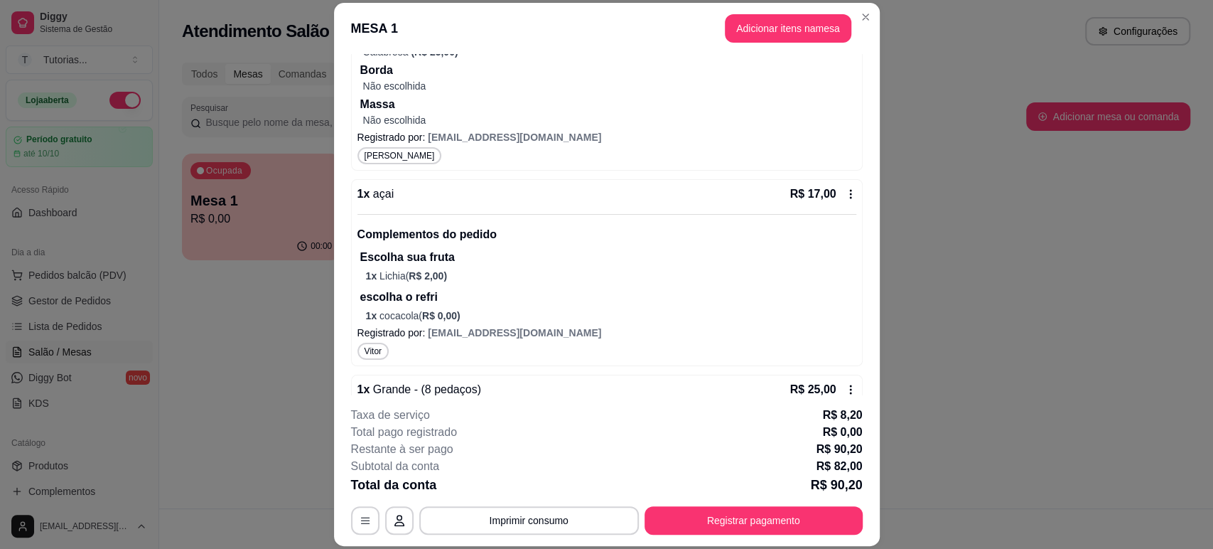
scroll to position [570, 0]
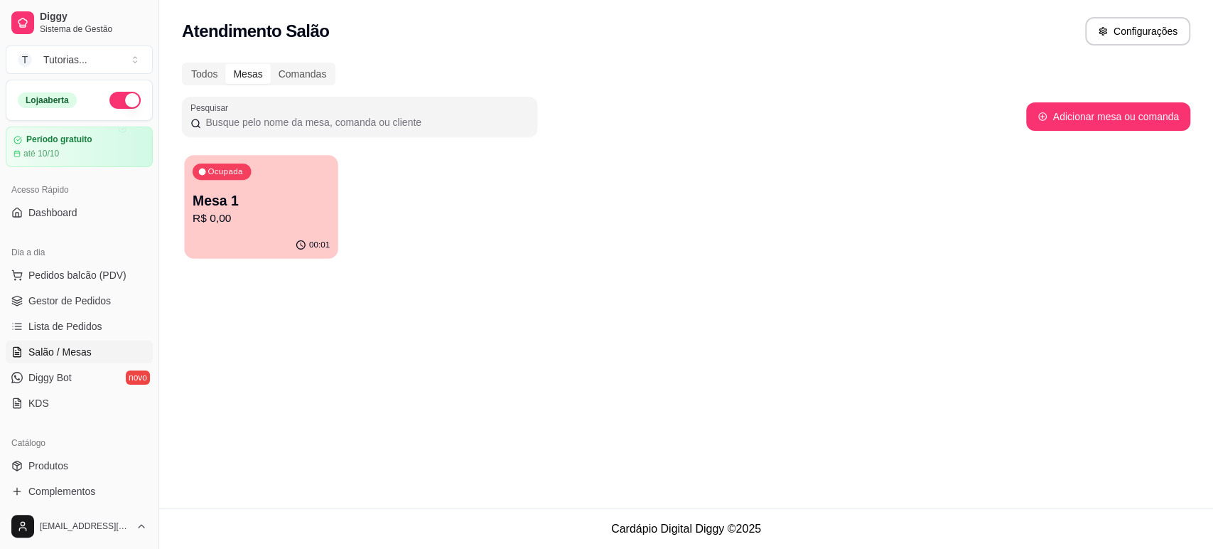
click at [326, 195] on p "Mesa 1" at bounding box center [261, 200] width 137 height 19
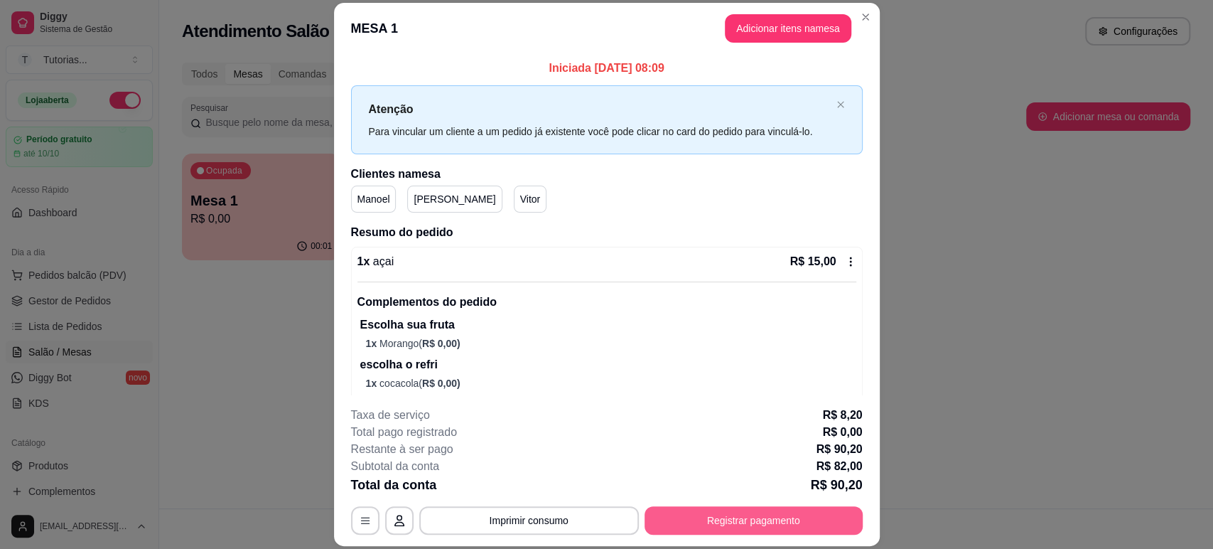
click at [711, 508] on button "Registrar pagamento" at bounding box center [754, 520] width 218 height 28
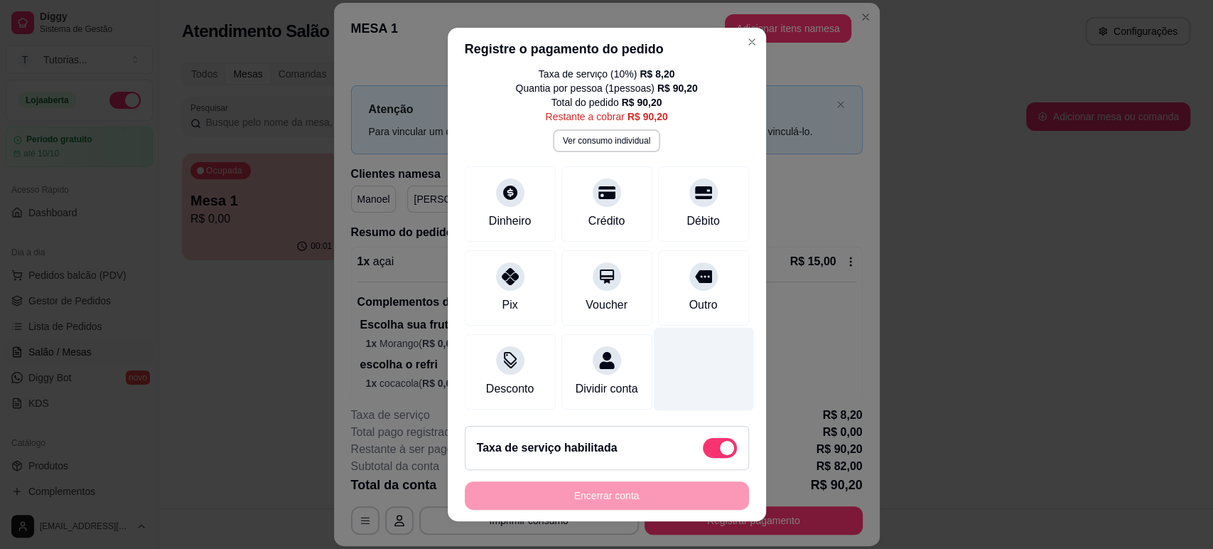
scroll to position [50, 0]
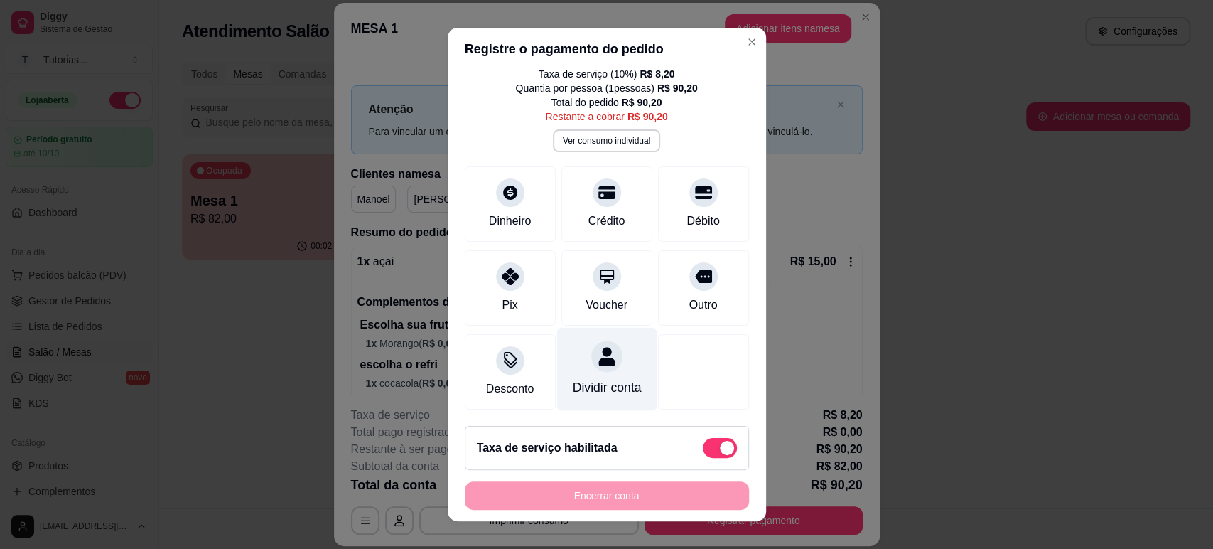
click at [597, 347] on icon at bounding box center [606, 356] width 18 height 18
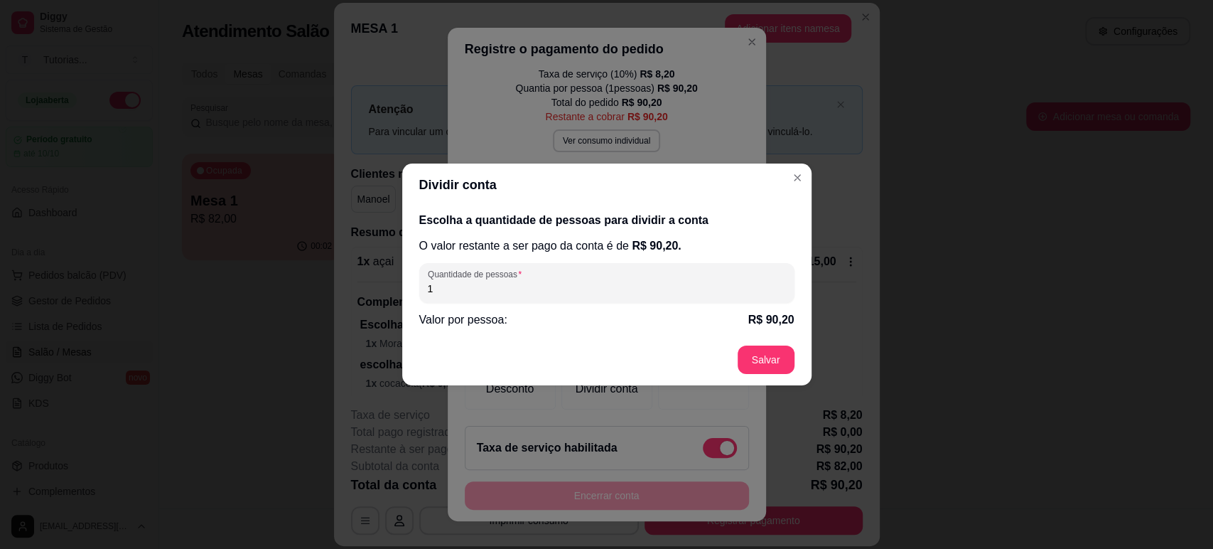
drag, startPoint x: 558, startPoint y: 294, endPoint x: 407, endPoint y: 301, distance: 151.6
click at [407, 301] on div "Escolha a quantidade de pessoas para dividir a conta O valor restante a ser pag…" at bounding box center [606, 270] width 409 height 128
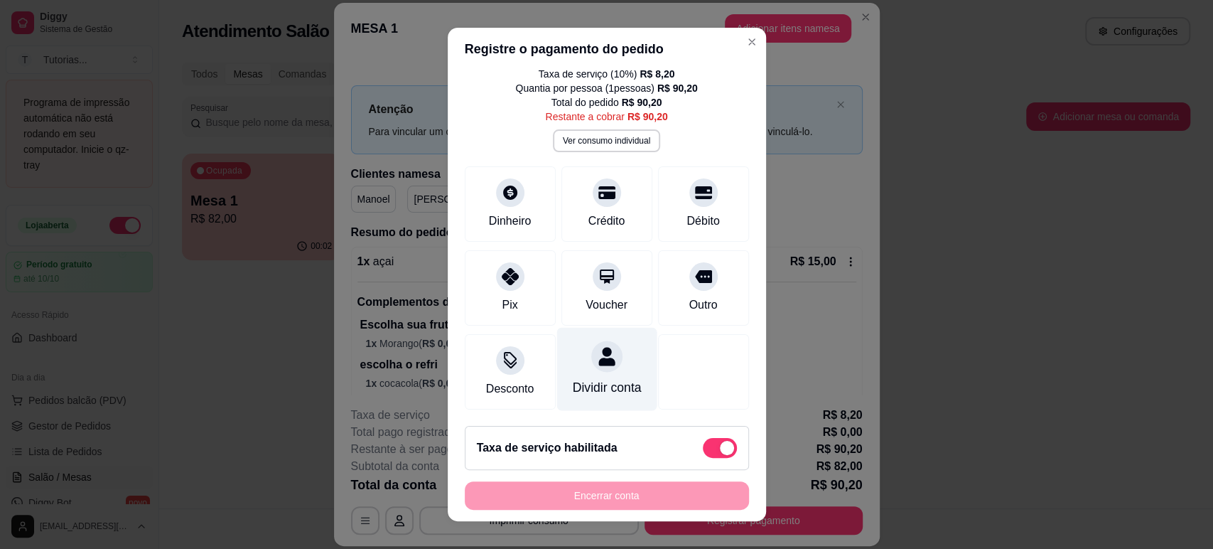
click at [606, 363] on div "Dividir conta" at bounding box center [607, 368] width 100 height 83
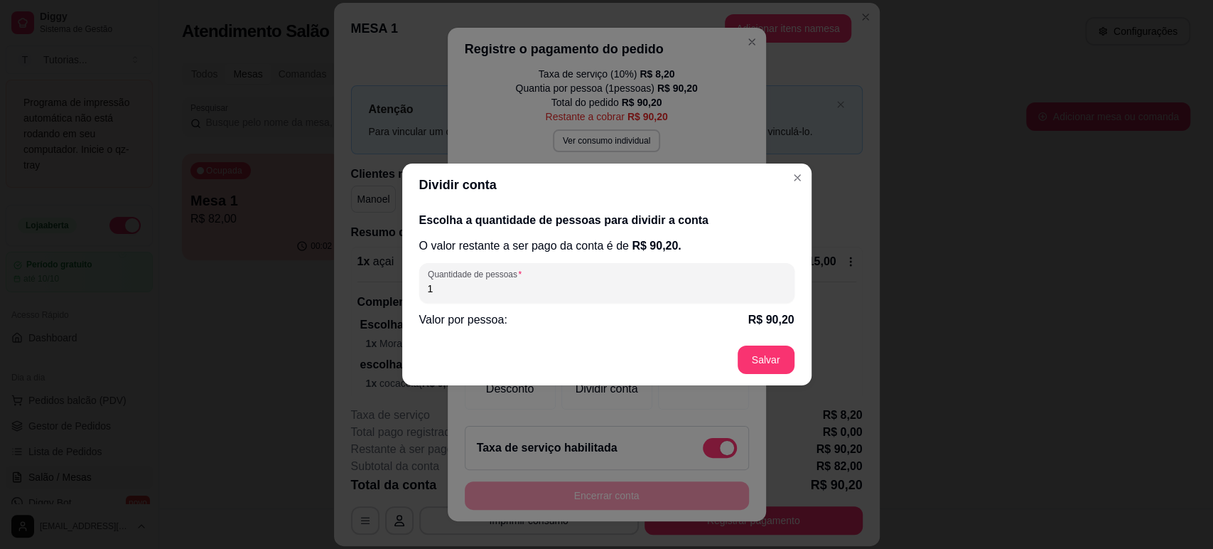
click at [559, 289] on input "1" at bounding box center [607, 288] width 358 height 14
type input "3"
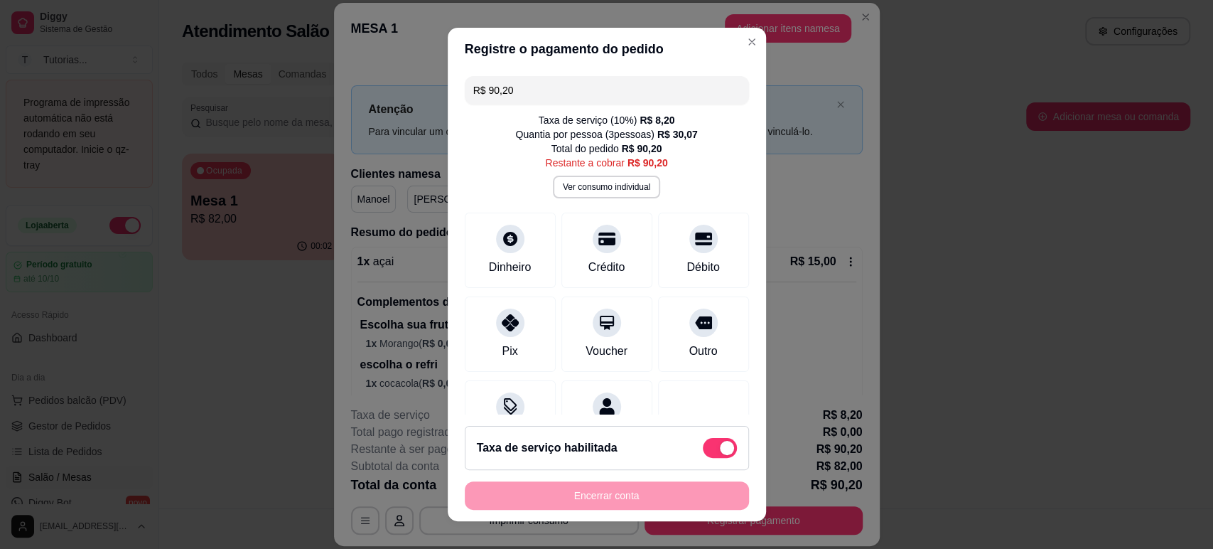
scroll to position [18, 0]
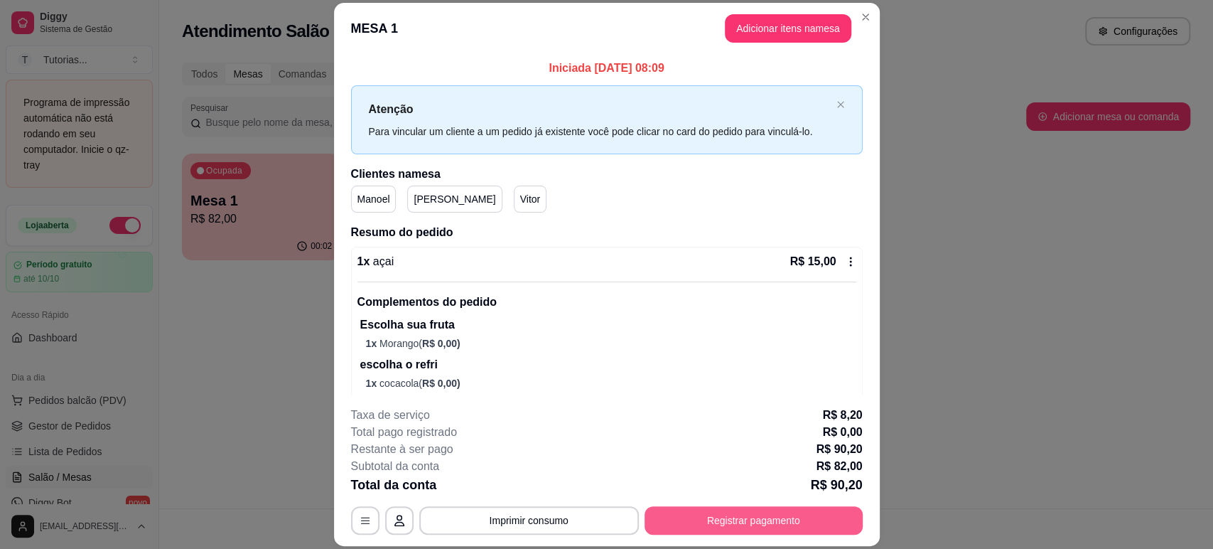
click at [723, 510] on button "Registrar pagamento" at bounding box center [754, 520] width 218 height 28
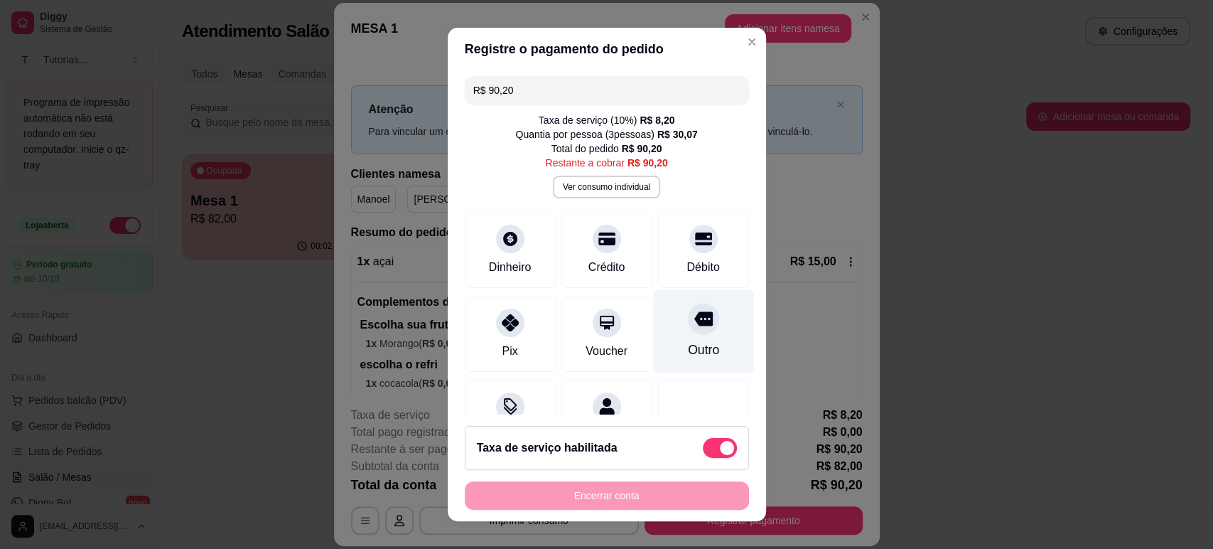
scroll to position [63, 0]
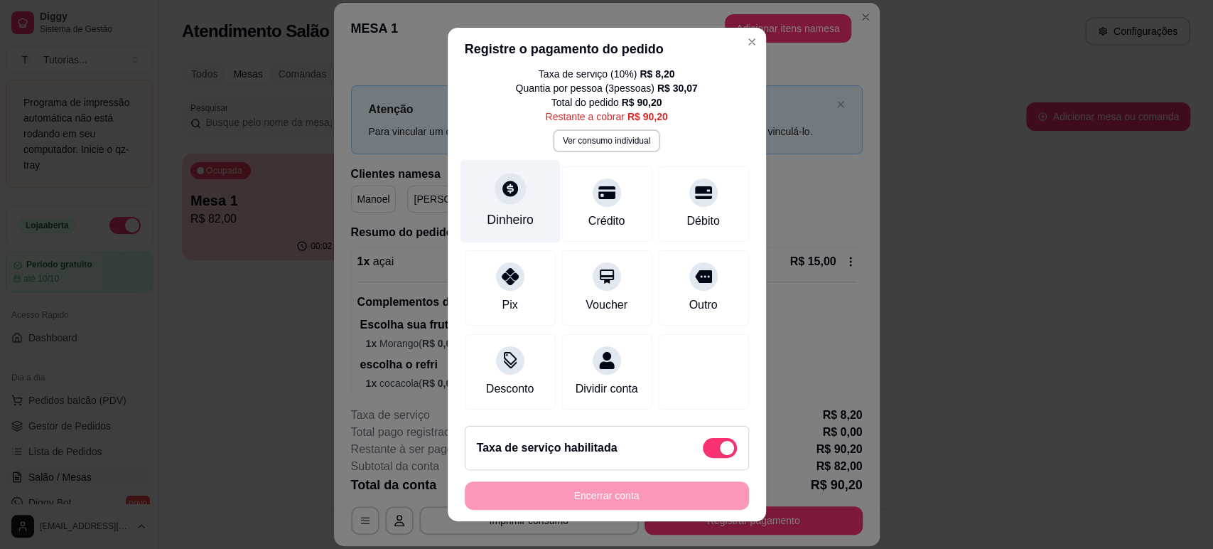
click at [526, 169] on div "Dinheiro" at bounding box center [510, 200] width 100 height 83
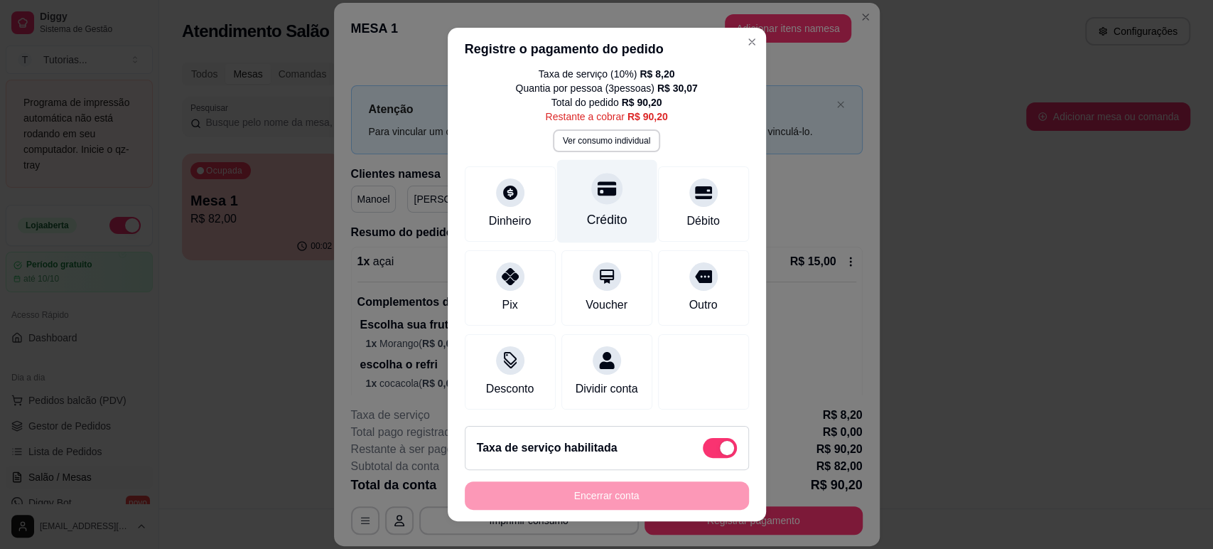
click at [603, 210] on div "Crédito" at bounding box center [606, 219] width 41 height 18
type input "R$ 0,00"
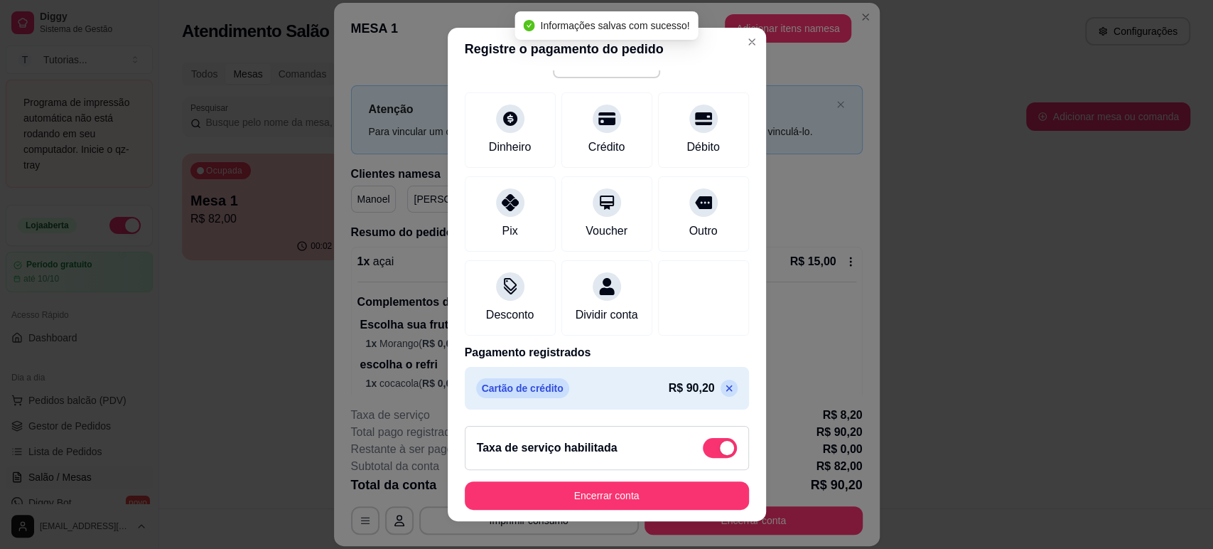
scroll to position [0, 0]
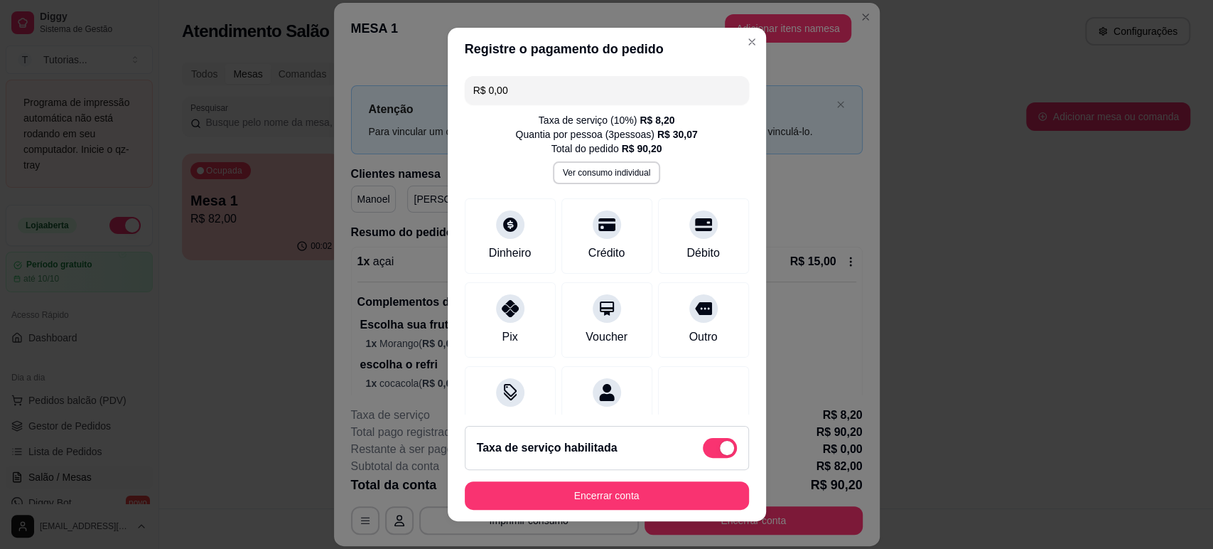
click at [620, 160] on div "Taxa de serviço ( 10 %) R$ 8,20 Quantia por pessoa ( 3 pessoas) R$ 30,07 Total …" at bounding box center [607, 148] width 284 height 71
click at [613, 169] on button "Ver consumo individual" at bounding box center [606, 172] width 107 height 23
click at [731, 53] on header "Registre o pagamento do pedido" at bounding box center [607, 49] width 318 height 43
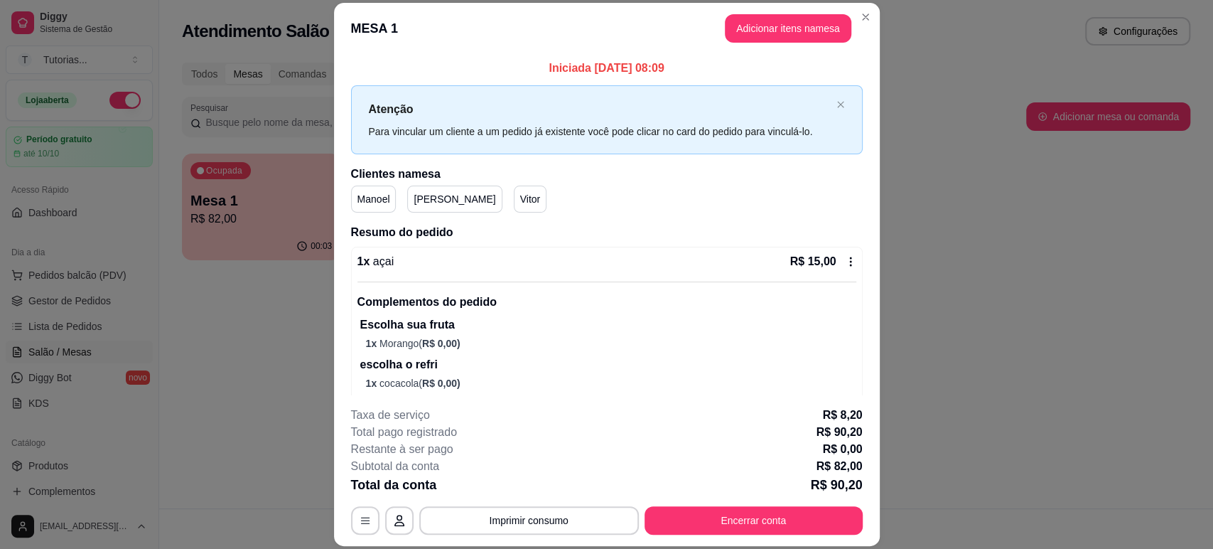
click at [783, 9] on header "MESA 1 Adicionar itens na mesa" at bounding box center [607, 28] width 546 height 51
click at [773, 28] on button "Adicionar itens na mesa" at bounding box center [788, 28] width 122 height 28
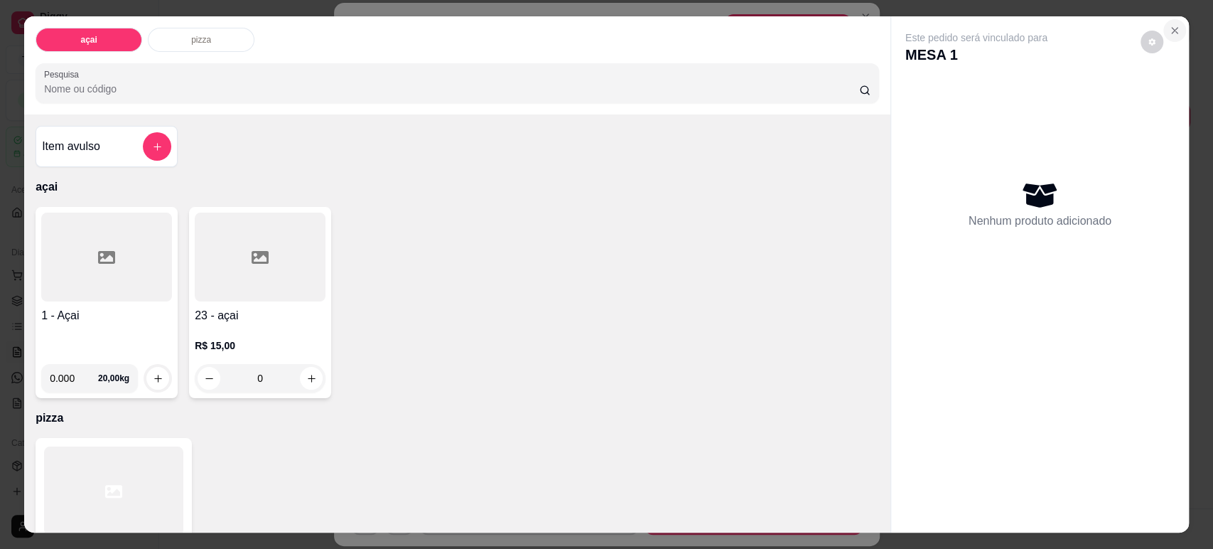
click at [1170, 33] on icon "Close" at bounding box center [1174, 30] width 11 height 11
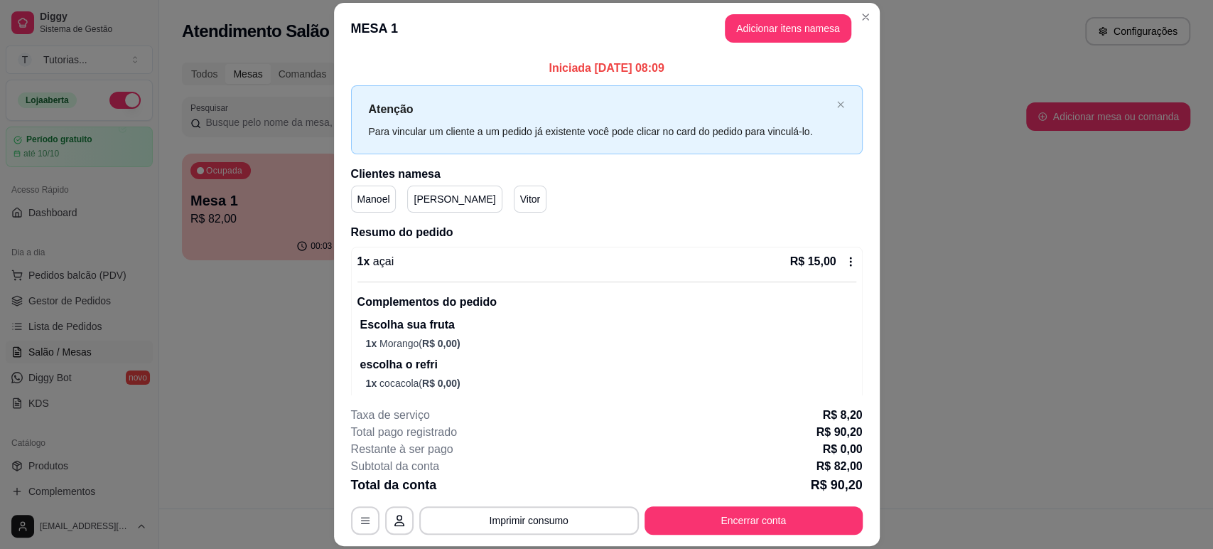
click at [520, 202] on p "Vitor" at bounding box center [530, 199] width 21 height 14
click at [364, 183] on div "Clientes na mesa [PERSON_NAME]" at bounding box center [607, 189] width 512 height 47
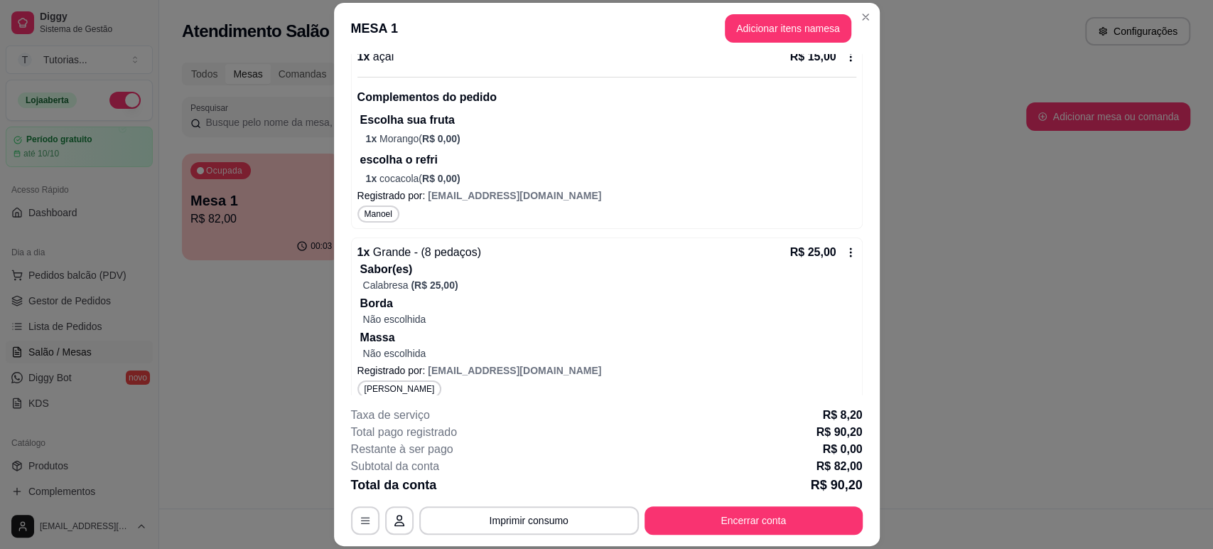
scroll to position [205, 0]
click at [756, 34] on button "Adicionar itens na mesa" at bounding box center [788, 28] width 127 height 28
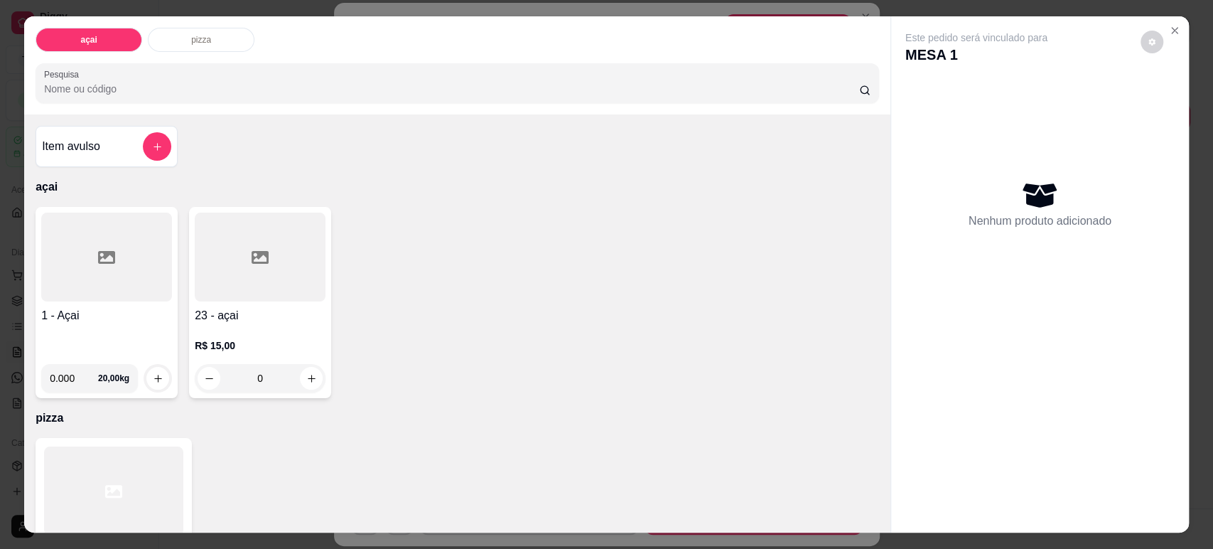
scroll to position [99, 0]
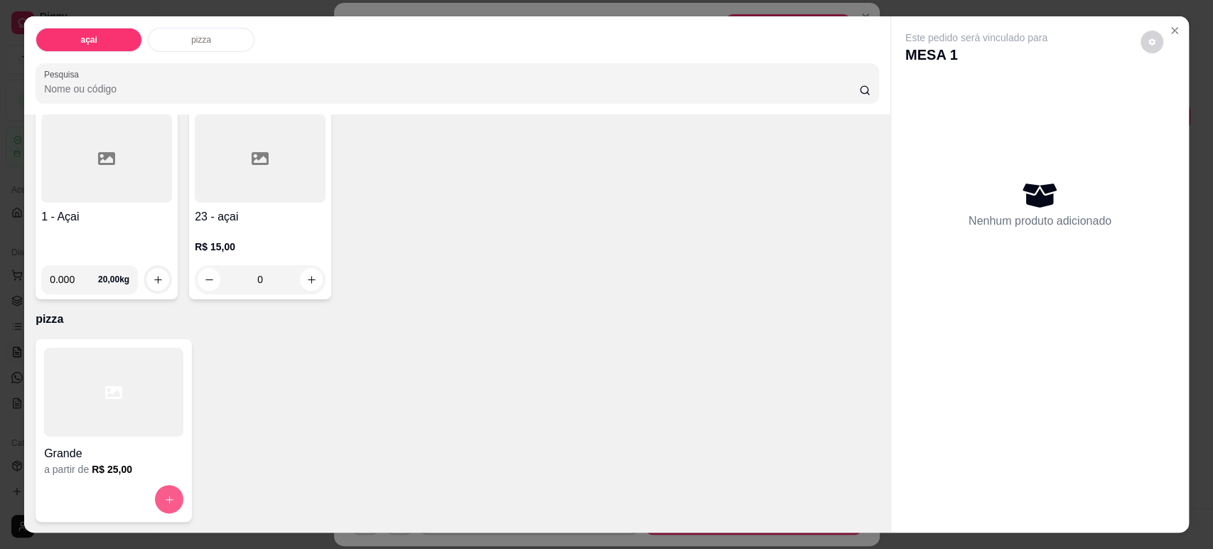
click at [166, 492] on button "increase-product-quantity" at bounding box center [169, 499] width 28 height 28
click at [157, 503] on button "increase-product-quantity" at bounding box center [169, 499] width 28 height 28
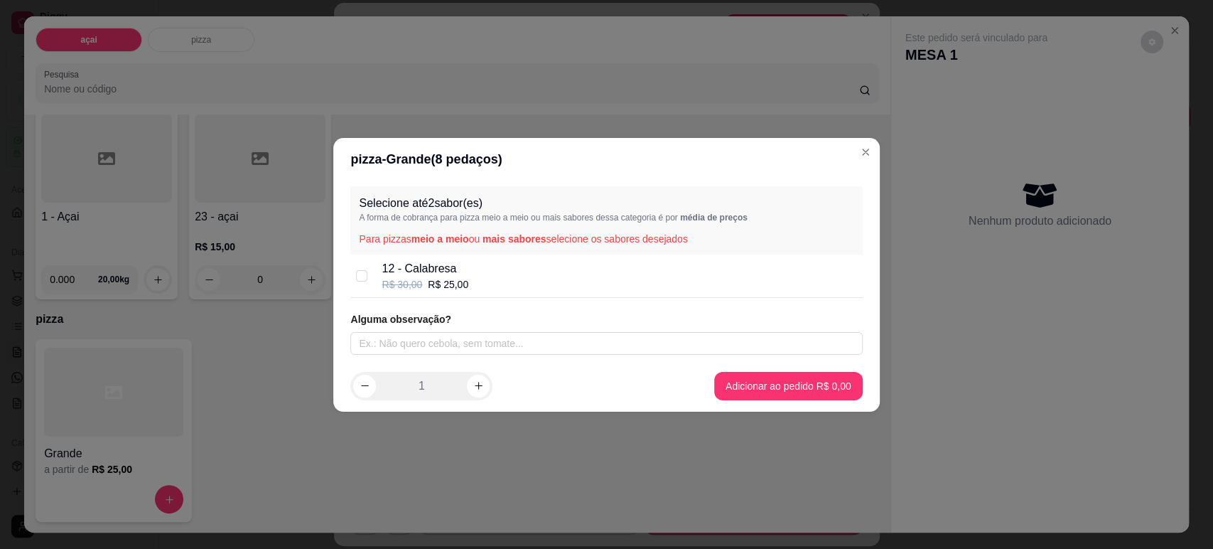
click at [600, 259] on div "12 - Calabresa R$ 30,00 R$ 25,00" at bounding box center [606, 275] width 512 height 43
checkbox input "true"
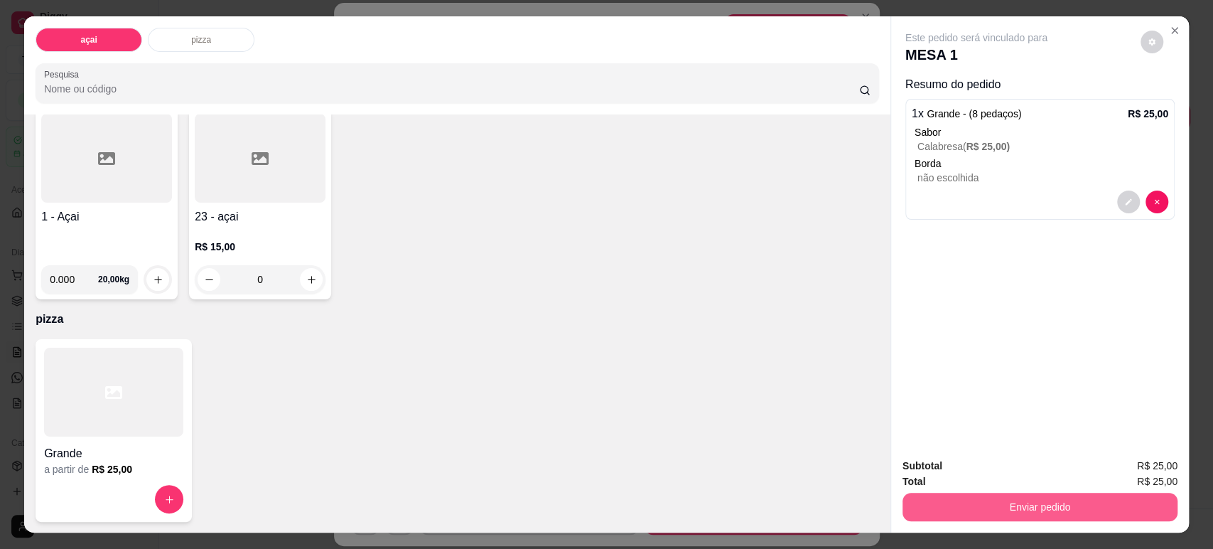
click at [1046, 503] on button "Enviar pedido" at bounding box center [1040, 507] width 275 height 28
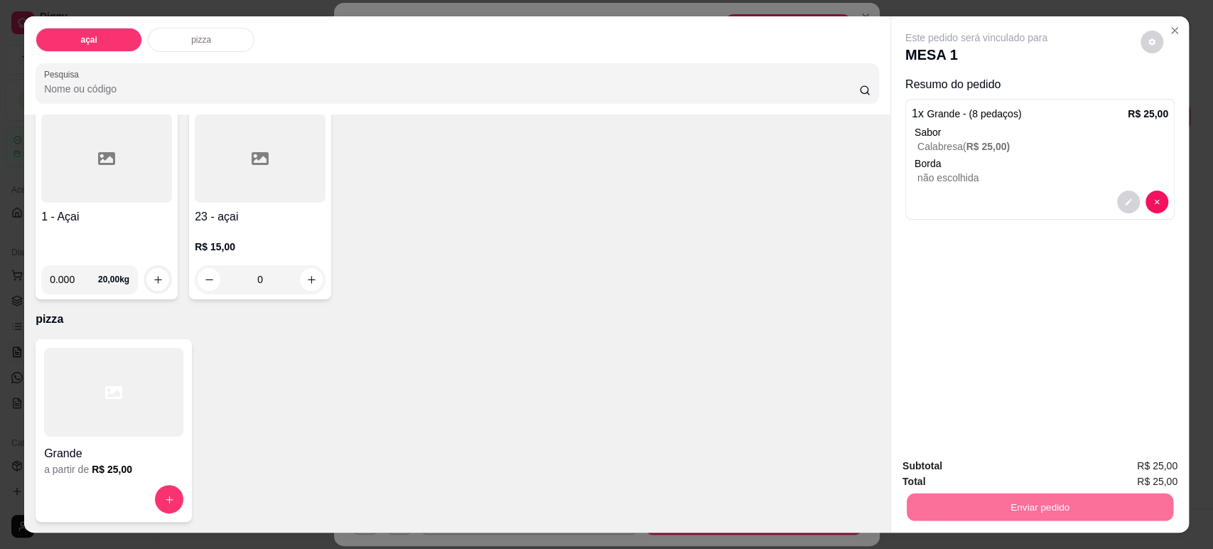
click at [1147, 463] on button "Sim, quero registrar" at bounding box center [1127, 471] width 106 height 27
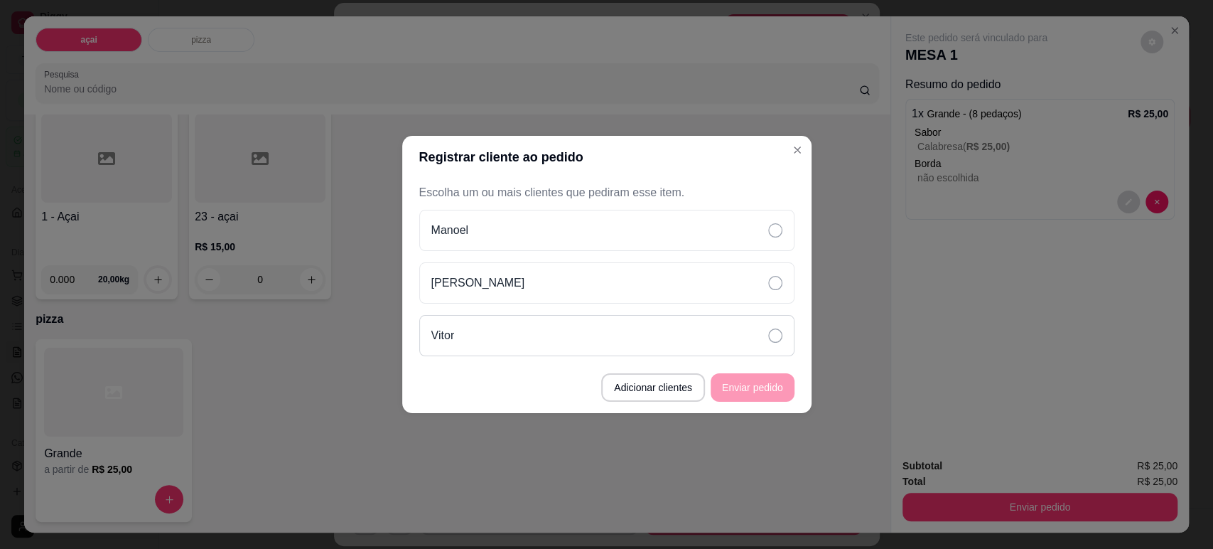
click at [744, 333] on div "Vitor" at bounding box center [606, 335] width 375 height 41
click at [750, 391] on button "Enviar pedido" at bounding box center [752, 388] width 81 height 28
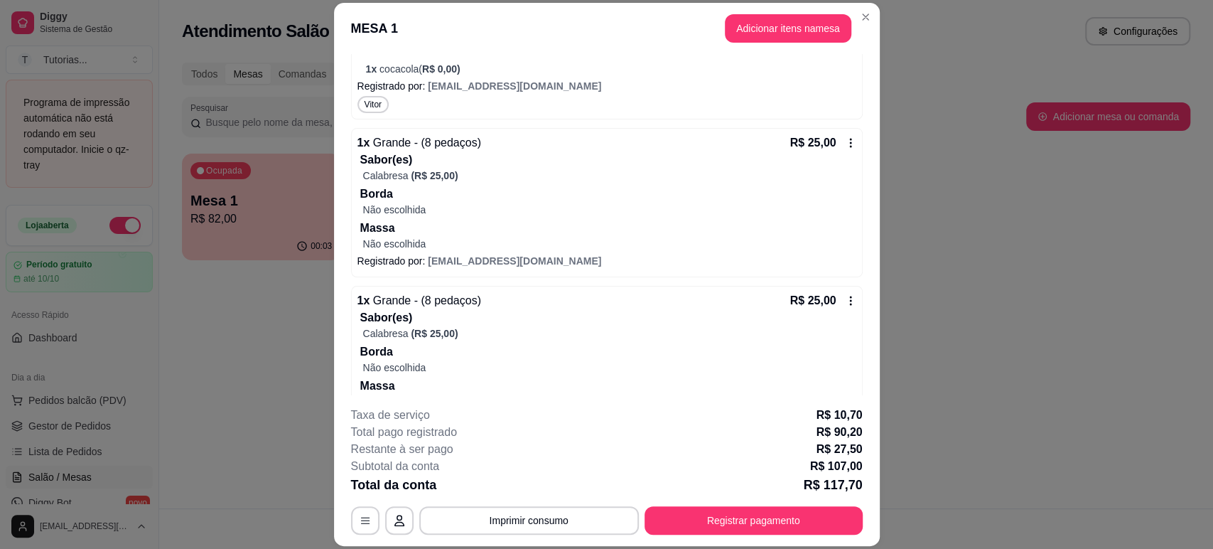
scroll to position [745, 0]
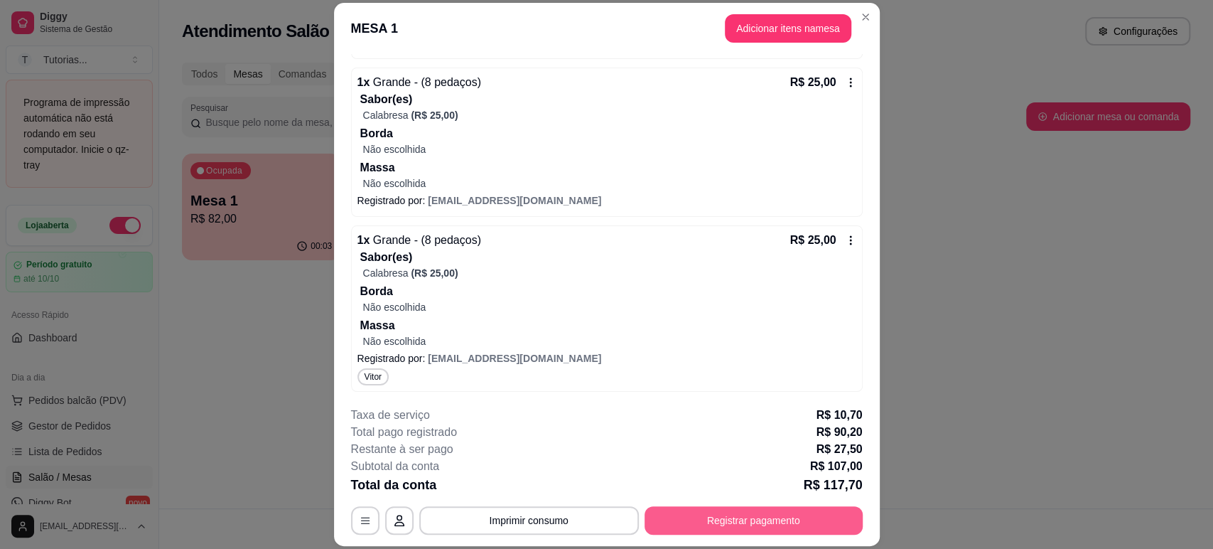
click at [744, 532] on button "Registrar pagamento" at bounding box center [754, 520] width 218 height 28
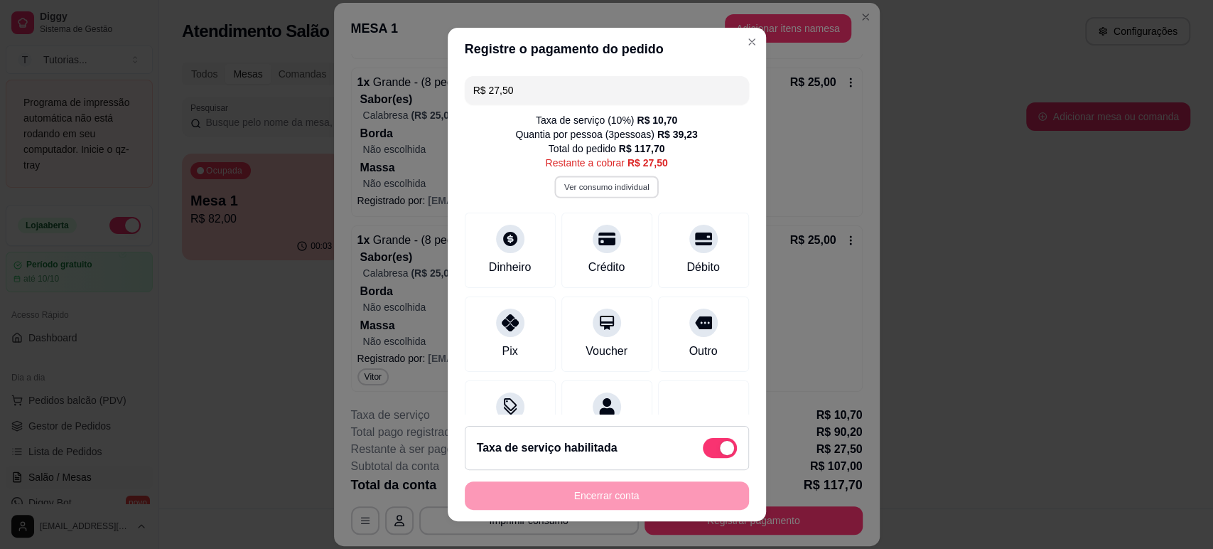
click at [608, 191] on button "Ver consumo individual" at bounding box center [606, 187] width 104 height 22
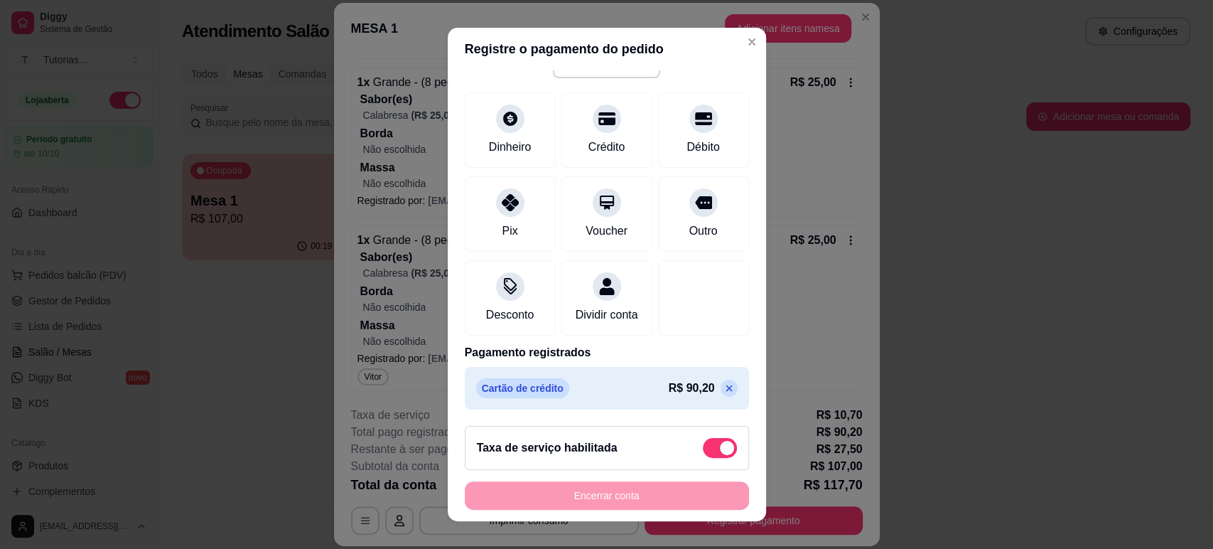
click at [724, 391] on icon at bounding box center [729, 387] width 11 height 11
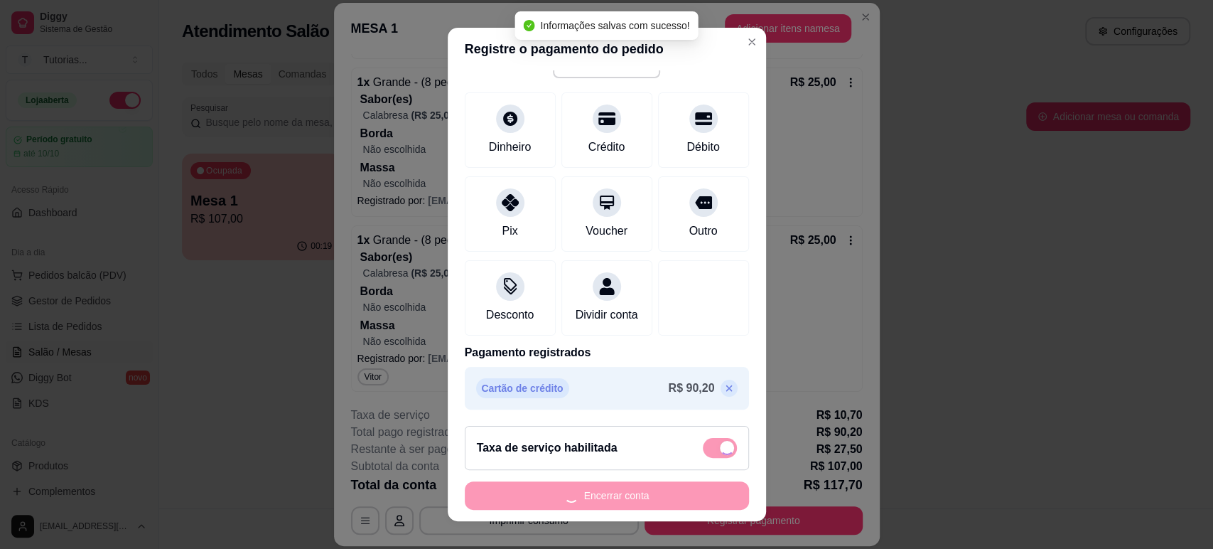
type input "R$ 117,70"
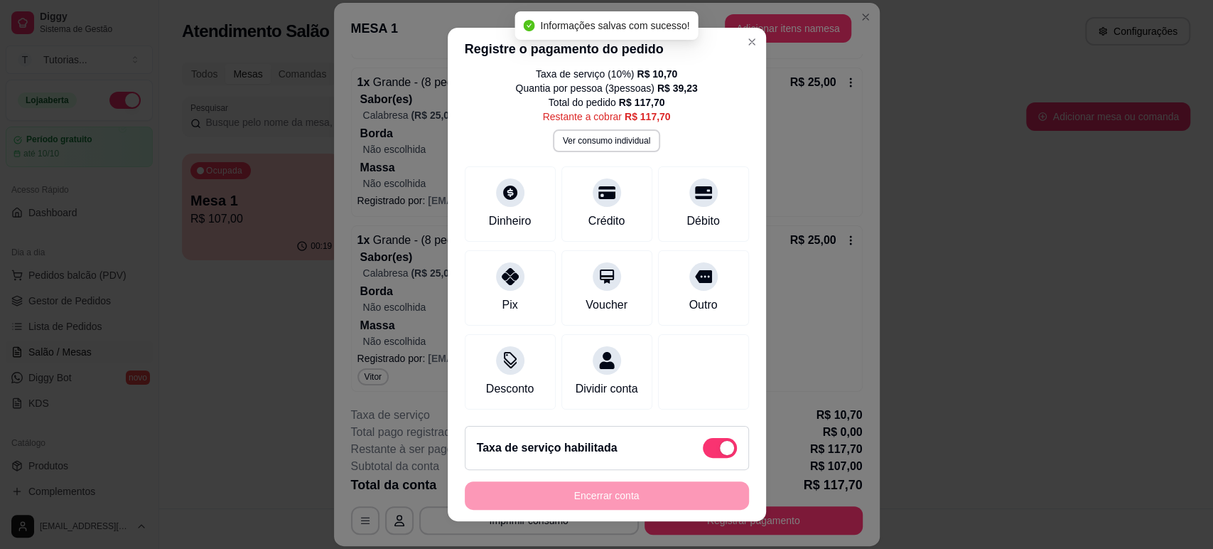
scroll to position [63, 0]
click at [589, 129] on button "Ver consumo individual" at bounding box center [606, 140] width 107 height 23
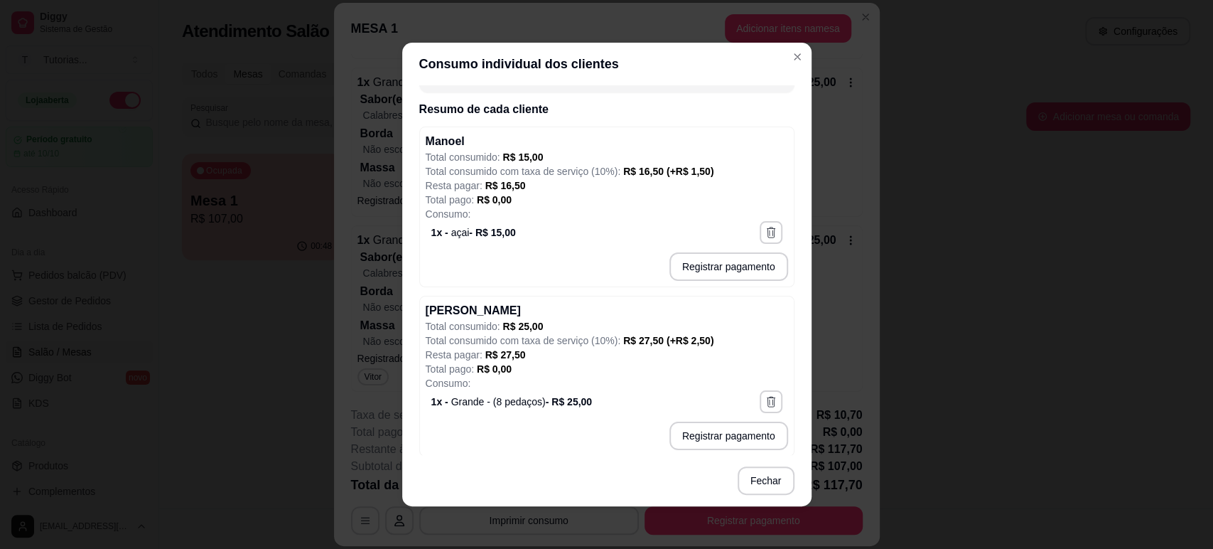
scroll to position [124, 0]
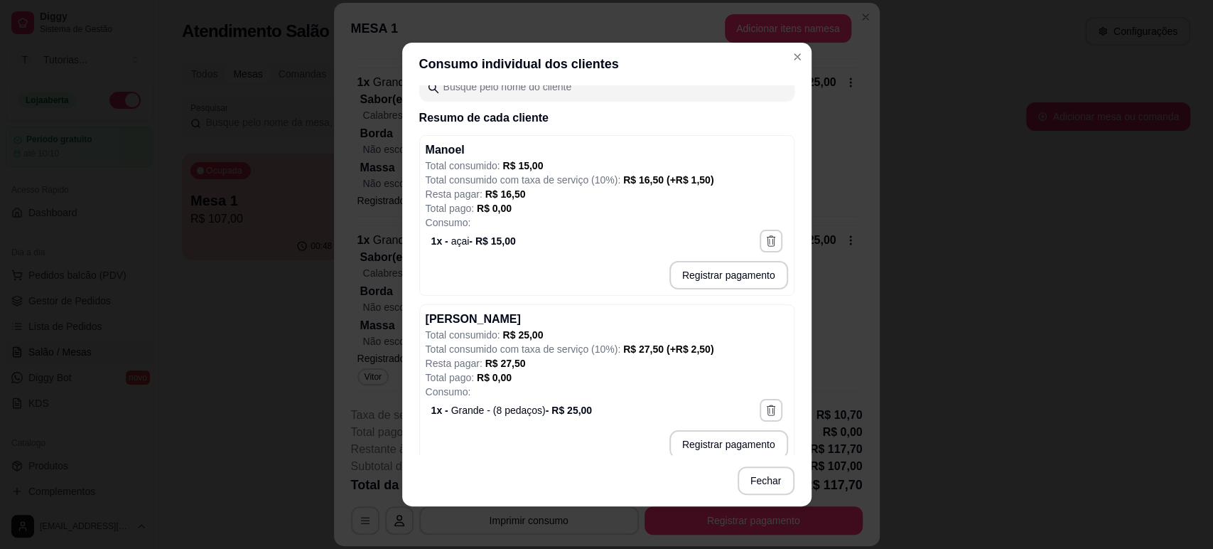
click at [664, 166] on p "Total consumido: R$ 15,00" at bounding box center [607, 166] width 363 height 14
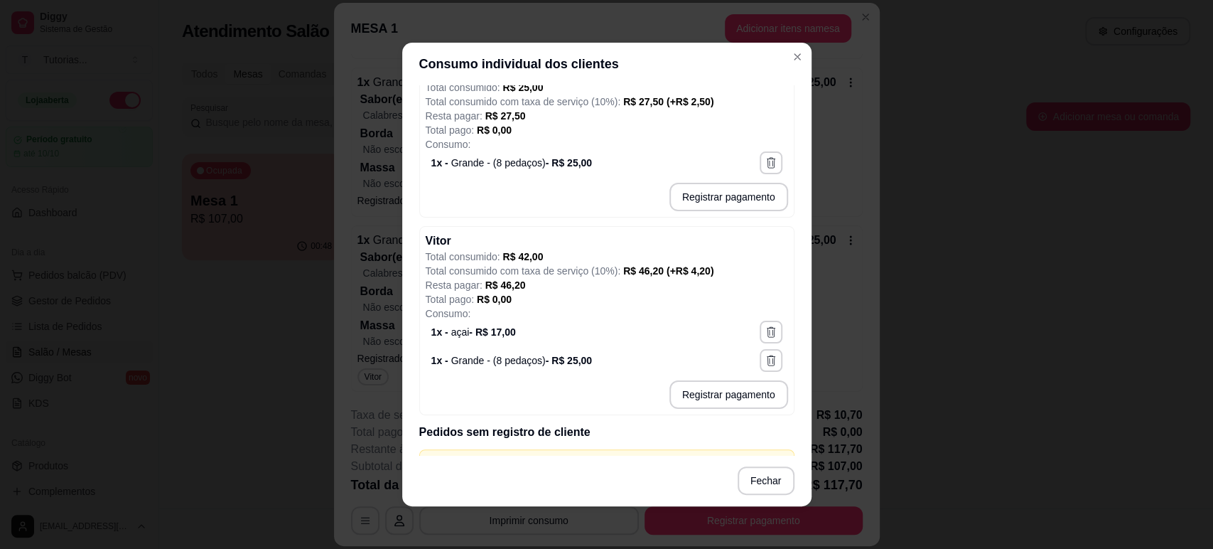
scroll to position [0, 0]
